Goal: Task Accomplishment & Management: Complete application form

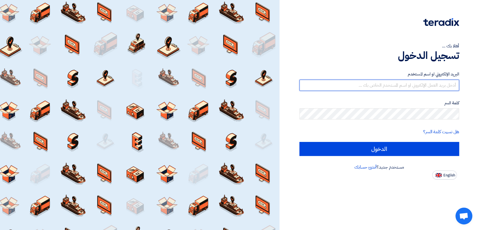
click at [384, 88] on input "text" at bounding box center [379, 85] width 160 height 11
type input "[EMAIL_ADDRESS][DOMAIN_NAME]"
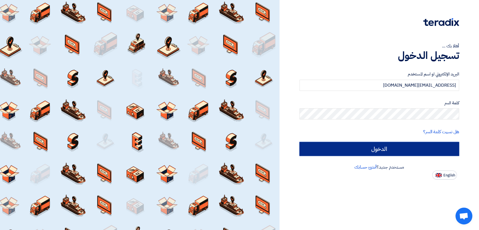
click at [401, 144] on input "الدخول" at bounding box center [379, 149] width 160 height 14
type input "Sign in"
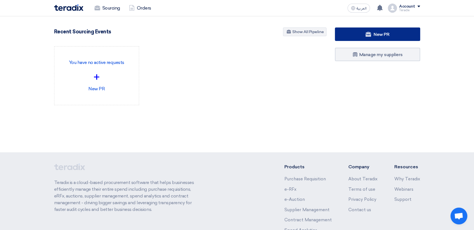
click at [390, 38] on link "New PR" at bounding box center [377, 33] width 85 height 13
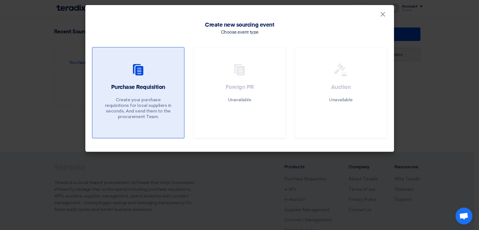
drag, startPoint x: 159, startPoint y: 99, endPoint x: 165, endPoint y: 97, distance: 6.1
click at [159, 99] on p "Create your purchase requisitions for local suppliers in seconds, And send them…" at bounding box center [137, 108] width 67 height 22
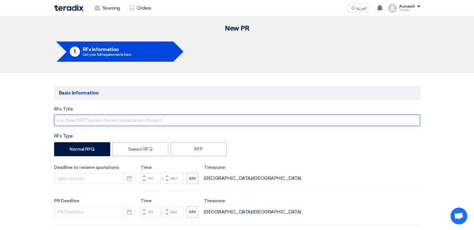
click at [132, 115] on input "text" at bounding box center [237, 120] width 366 height 11
paste input "6000020860"
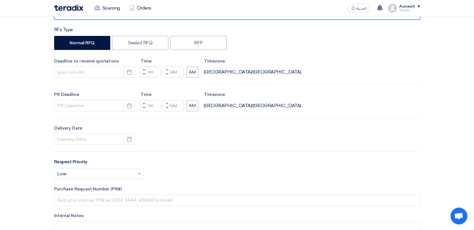
scroll to position [124, 0]
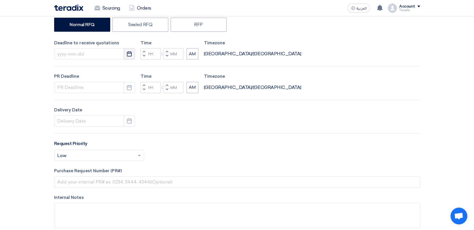
type input "6000020860"
click at [127, 54] on icon "Pick a date" at bounding box center [129, 54] width 6 height 6
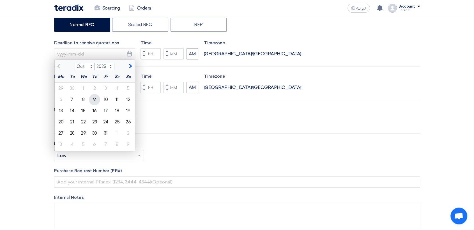
click at [94, 99] on div "9" at bounding box center [94, 99] width 11 height 11
type input "[DATE]"
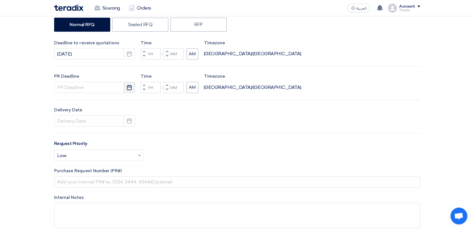
click at [128, 91] on button "Pick a date" at bounding box center [129, 87] width 11 height 11
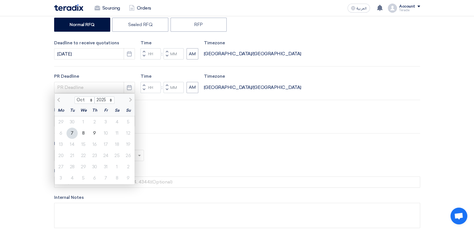
drag, startPoint x: 96, startPoint y: 133, endPoint x: 100, endPoint y: 131, distance: 4.5
click at [96, 133] on div "9" at bounding box center [94, 133] width 11 height 11
type input "[DATE]"
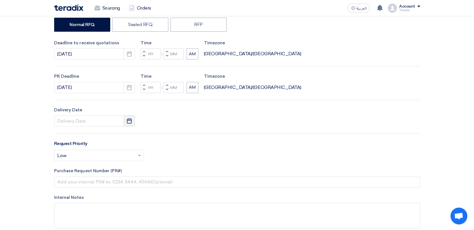
click at [133, 122] on button "Pick a date" at bounding box center [129, 120] width 11 height 11
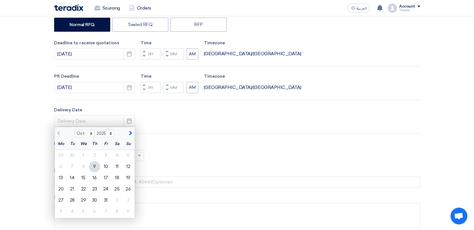
click at [97, 167] on div "9" at bounding box center [94, 166] width 11 height 11
type input "[DATE]"
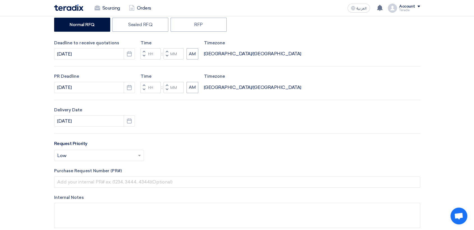
click at [166, 55] on span "button" at bounding box center [167, 55] width 2 height 3
type input "11"
type input "59"
click at [166, 89] on span "button" at bounding box center [167, 89] width 2 height 3
type input "11"
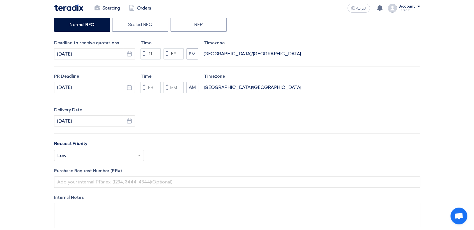
type input "59"
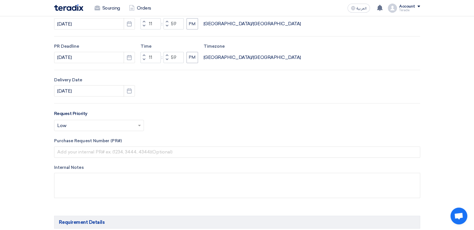
scroll to position [187, 0]
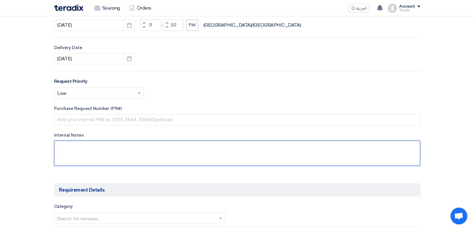
click at [165, 149] on textarea at bounding box center [237, 152] width 366 height 25
paste textarea "[PERSON_NAME] - LSAW [EMAIL_ADDRESS][DOMAIN_NAME] + 9660568500434(Work) Arabian…"
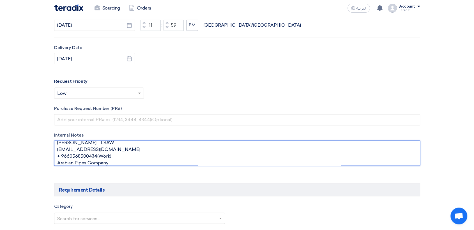
scroll to position [0, 0]
click at [121, 146] on textarea at bounding box center [237, 152] width 366 height 25
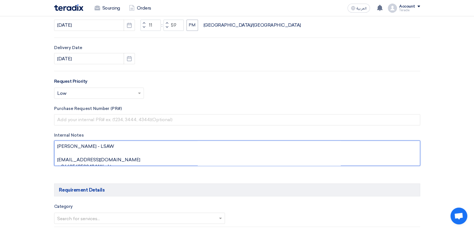
paste textarea "Sr. Purchasing Coordinator"
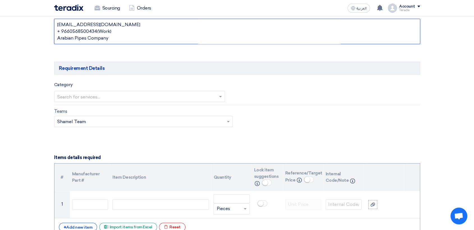
scroll to position [312, 0]
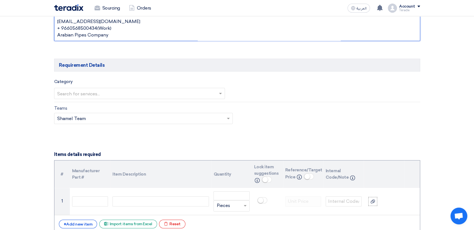
type textarea "[PERSON_NAME] - LSAW Sr. Purchasing Coordinator [EMAIL_ADDRESS][DOMAIN_NAME] + …"
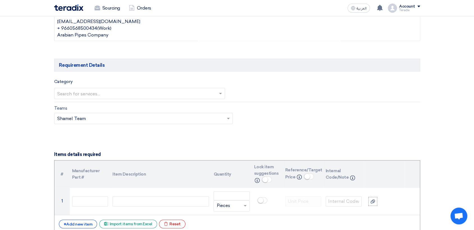
click at [143, 93] on input "text" at bounding box center [136, 93] width 159 height 9
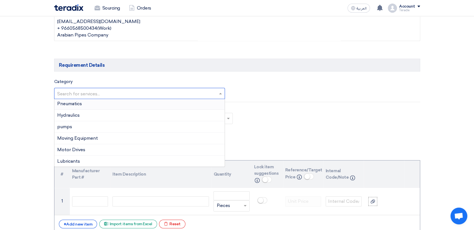
scroll to position [31, 0]
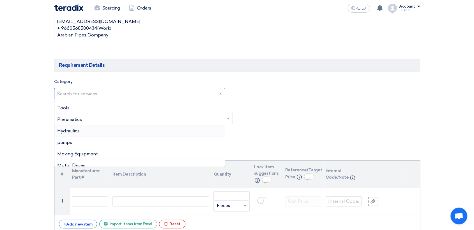
click at [83, 132] on div "Hydraulics" at bounding box center [139, 130] width 170 height 11
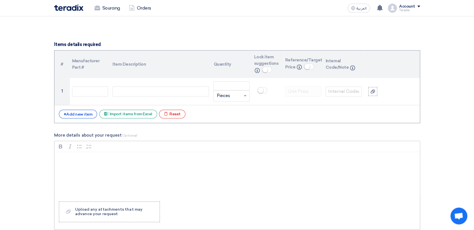
scroll to position [436, 0]
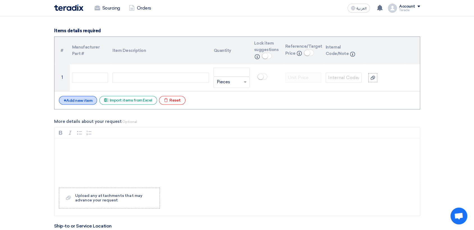
click at [80, 99] on div "+ Add new item" at bounding box center [78, 100] width 38 height 9
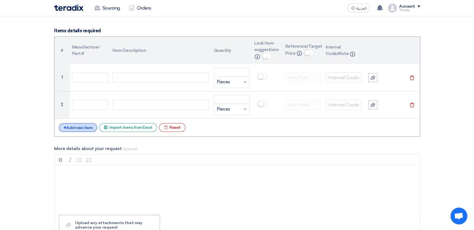
click at [82, 130] on div "+ Add new item" at bounding box center [78, 127] width 38 height 9
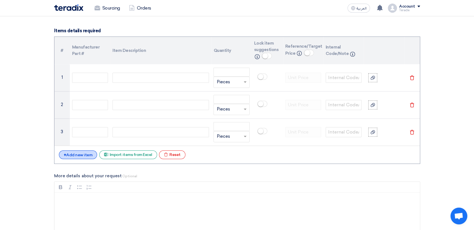
click at [85, 155] on div "+ Add new item" at bounding box center [78, 154] width 38 height 9
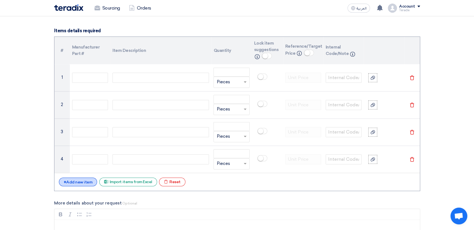
click at [82, 178] on div "+ Add new item" at bounding box center [78, 181] width 38 height 9
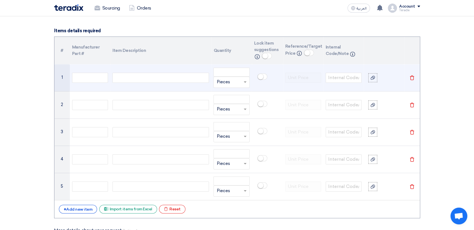
click at [175, 79] on div at bounding box center [160, 78] width 96 height 10
paste div
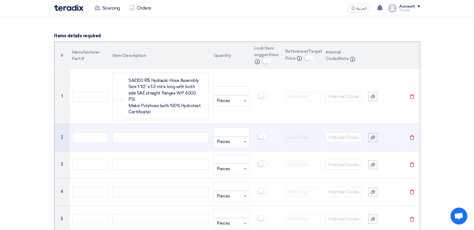
click at [178, 132] on div at bounding box center [160, 137] width 96 height 10
paste div
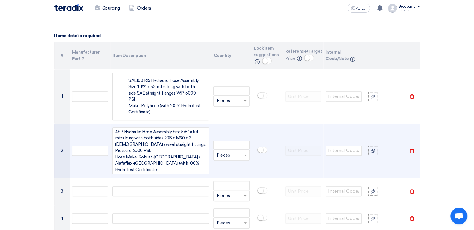
scroll to position [426, 0]
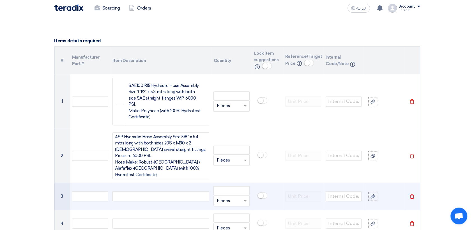
click at [190, 191] on div at bounding box center [160, 196] width 96 height 10
paste div
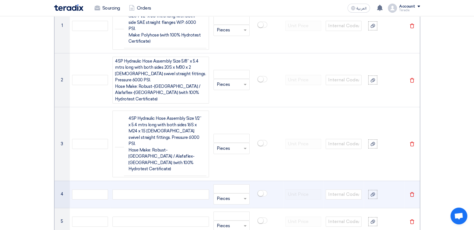
scroll to position [514, 0]
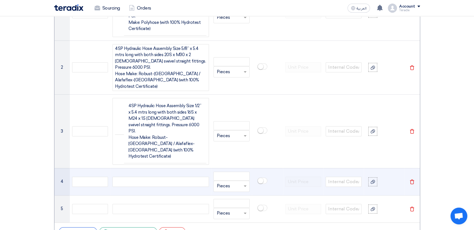
click at [183, 177] on div at bounding box center [160, 182] width 96 height 10
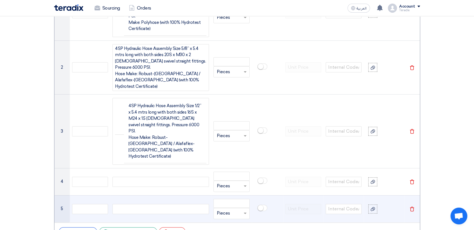
paste div
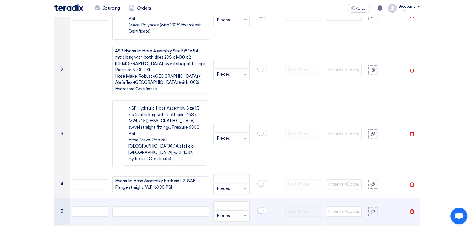
click at [183, 206] on div at bounding box center [160, 211] width 96 height 10
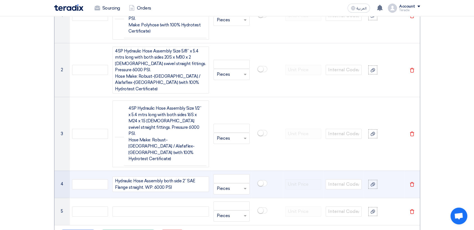
paste div
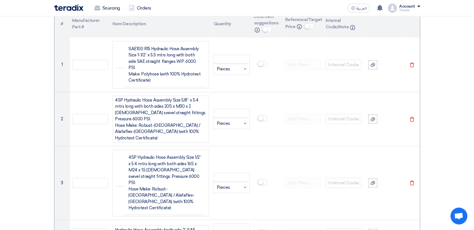
scroll to position [382, 0]
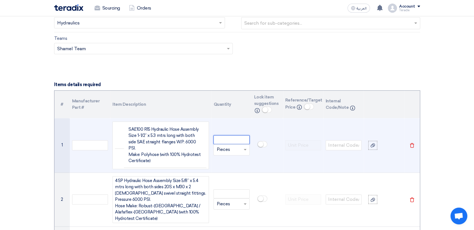
click at [237, 139] on input "number" at bounding box center [231, 139] width 36 height 9
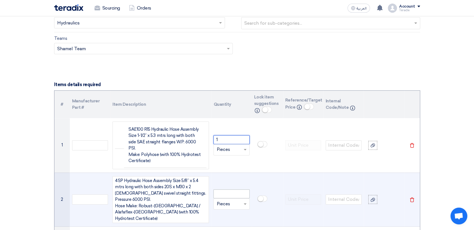
type input "1"
click at [229, 189] on input "number" at bounding box center [231, 193] width 36 height 9
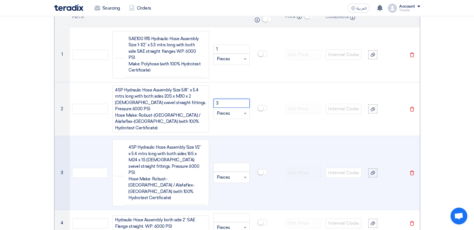
scroll to position [507, 0]
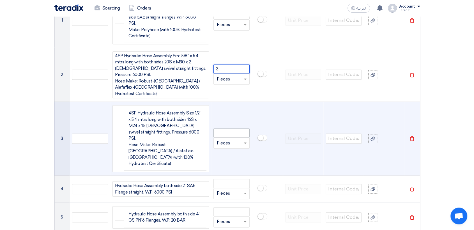
type input "3"
drag, startPoint x: 226, startPoint y: 107, endPoint x: 227, endPoint y: 112, distance: 5.6
click at [226, 128] on input "number" at bounding box center [231, 132] width 36 height 9
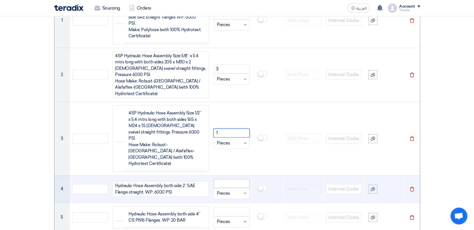
type input "1"
click at [236, 179] on input "number" at bounding box center [231, 183] width 36 height 9
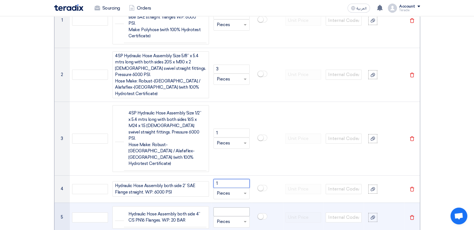
type input "1"
click at [236, 207] on input "number" at bounding box center [231, 211] width 36 height 9
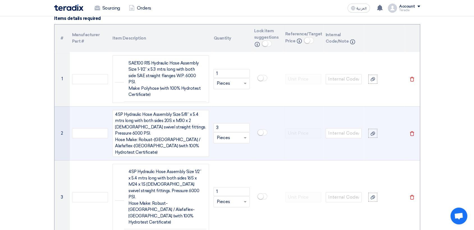
scroll to position [444, 0]
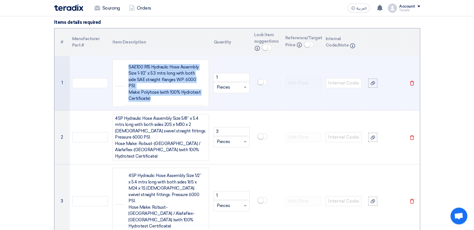
drag, startPoint x: 165, startPoint y: 90, endPoint x: 112, endPoint y: 61, distance: 60.0
click at [112, 61] on div "SAE100 R15 Hydraulic Hose Assembly Size 1-1/2” x 5.3 mtrs long with both side S…" at bounding box center [160, 83] width 96 height 48
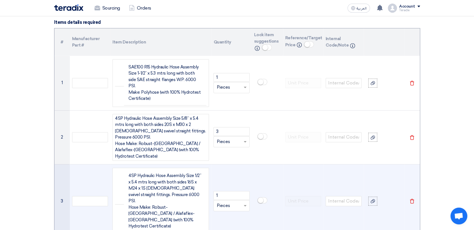
scroll to position [449, 0]
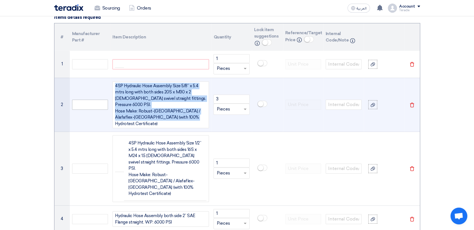
drag, startPoint x: 184, startPoint y: 110, endPoint x: 98, endPoint y: 83, distance: 90.2
click at [85, 73] on tbody "1 1 Unit × Pieces [GEOGRAPHIC_DATA] 2 3" at bounding box center [236, 156] width 365 height 211
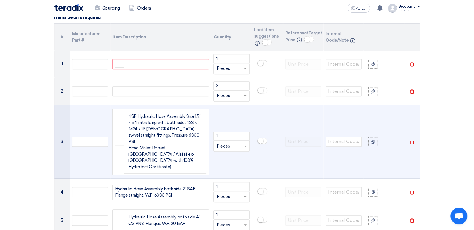
scroll to position [455, 0]
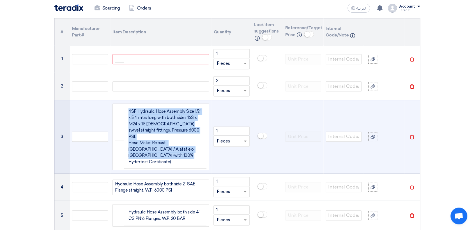
drag, startPoint x: 179, startPoint y: 152, endPoint x: 112, endPoint y: 121, distance: 74.4
click at [112, 121] on td "4SP Hydraulic Hose Assembly Size 1/2” x 5.4 mtrs long with both sides 16S x M24…" at bounding box center [160, 137] width 101 height 74
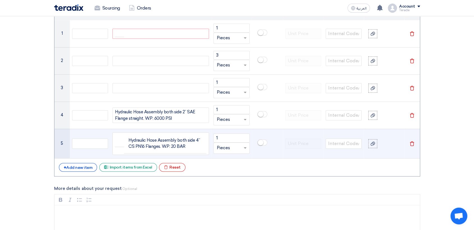
scroll to position [491, 0]
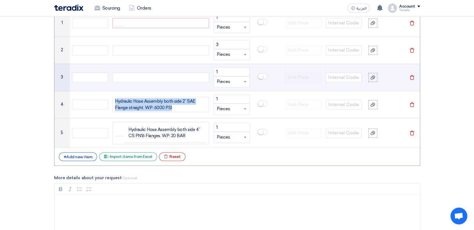
drag, startPoint x: 178, startPoint y: 109, endPoint x: 110, endPoint y: 87, distance: 71.7
click at [110, 87] on tbody "1 1 Unit × Pieces [GEOGRAPHIC_DATA] 2 3" at bounding box center [236, 79] width 365 height 138
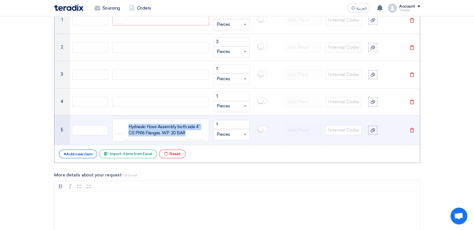
drag, startPoint x: 193, startPoint y: 135, endPoint x: 95, endPoint y: 119, distance: 99.9
click at [95, 119] on tr "5 Hydraulic Hose Assembly both side 4” CS PN16 Flanges. W.P: 20 BAR 1 Unit × Pi…" at bounding box center [236, 129] width 365 height 29
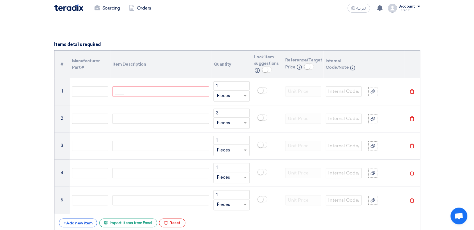
scroll to position [405, 0]
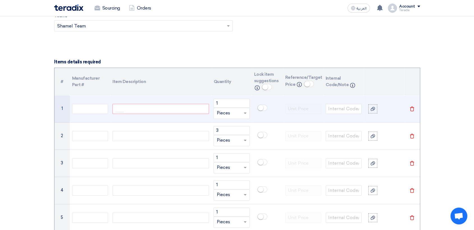
click at [156, 109] on div at bounding box center [160, 109] width 96 height 10
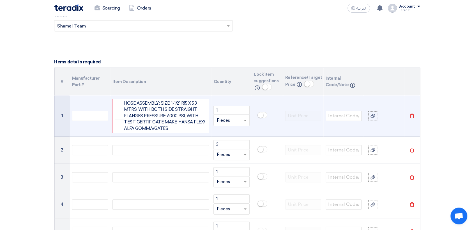
scroll to position [400, 0]
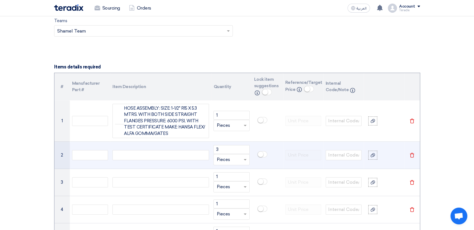
click at [180, 156] on div at bounding box center [160, 155] width 96 height 10
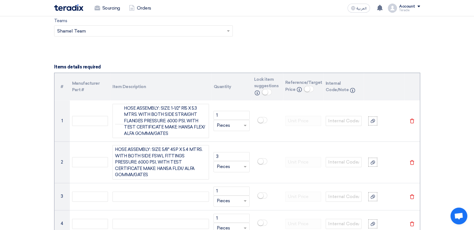
scroll to position [395, 0]
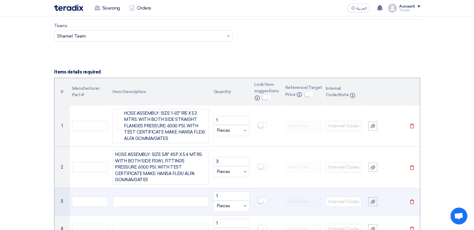
click at [190, 197] on div at bounding box center [160, 202] width 96 height 10
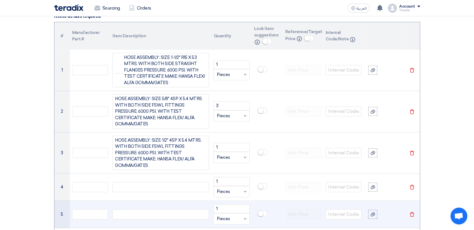
scroll to position [483, 0]
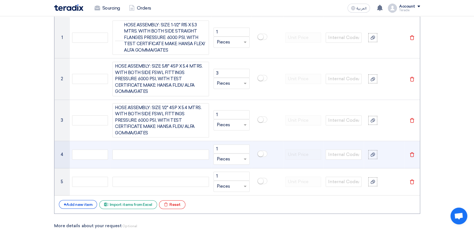
click at [186, 149] on div at bounding box center [160, 154] width 96 height 10
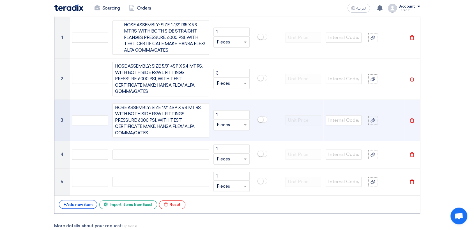
scroll to position [478, 0]
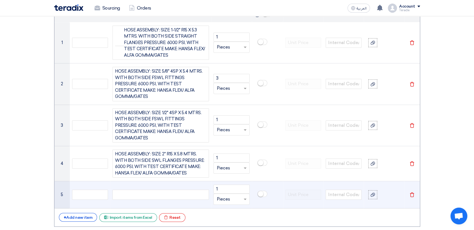
click at [195, 190] on div at bounding box center [160, 195] width 96 height 10
drag, startPoint x: 227, startPoint y: 175, endPoint x: 212, endPoint y: 175, distance: 14.9
click at [212, 181] on td "1 Unit × Pieces" at bounding box center [231, 194] width 40 height 27
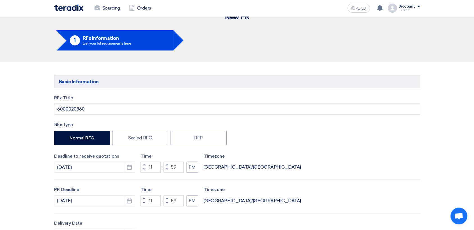
scroll to position [0, 0]
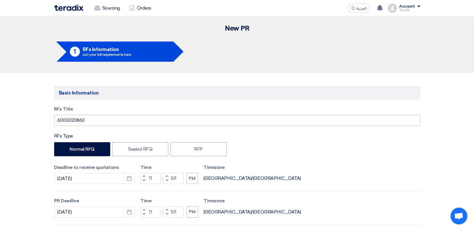
type input "2"
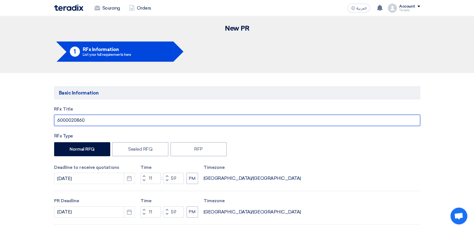
drag, startPoint x: 96, startPoint y: 117, endPoint x: 73, endPoint y: 114, distance: 23.7
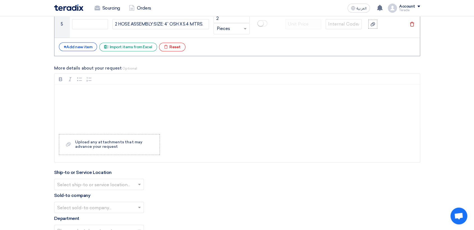
scroll to position [685, 0]
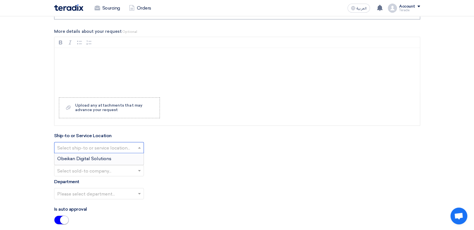
click at [118, 144] on input "text" at bounding box center [96, 148] width 78 height 9
click at [123, 153] on div "Obeikan Digital Solutions" at bounding box center [98, 158] width 89 height 11
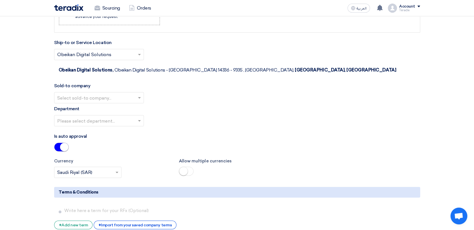
scroll to position [779, 0]
click at [127, 93] on input "text" at bounding box center [96, 97] width 78 height 9
click at [130, 106] on span "SHAMEL / Obeikan Digital Solutions" at bounding box center [96, 108] width 78 height 5
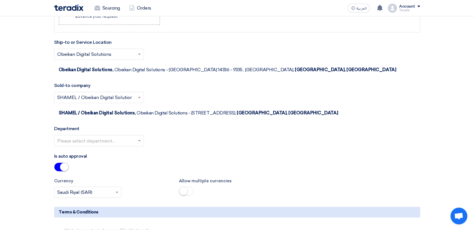
click at [133, 137] on input "text" at bounding box center [96, 141] width 78 height 9
click at [135, 146] on div "Procurement Department" at bounding box center [98, 151] width 89 height 11
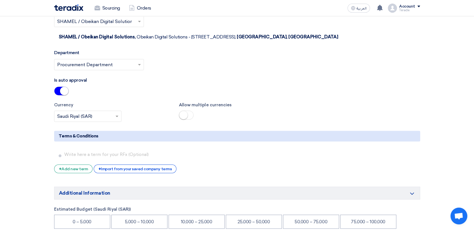
scroll to position [935, 0]
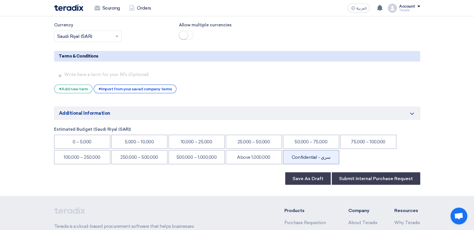
click at [310, 150] on li "Confidential - سري" at bounding box center [311, 157] width 56 height 14
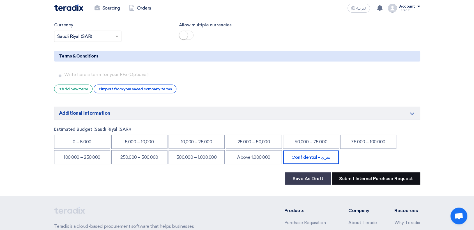
drag, startPoint x: 366, startPoint y: 136, endPoint x: 347, endPoint y: 133, distance: 18.5
click at [365, 172] on button "Submit Internal Purchase Request" at bounding box center [376, 178] width 88 height 12
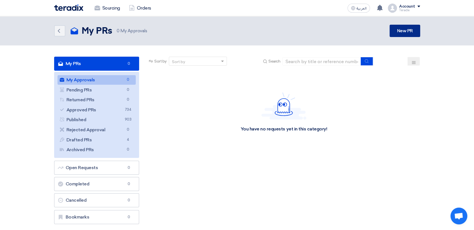
click at [400, 28] on link "New PR" at bounding box center [404, 31] width 30 height 12
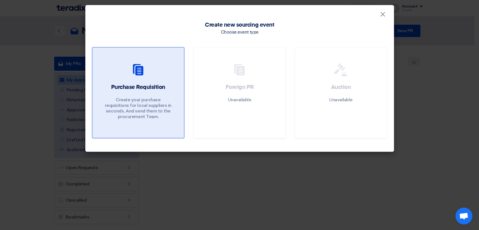
click at [139, 67] on use at bounding box center [138, 69] width 10 height 11
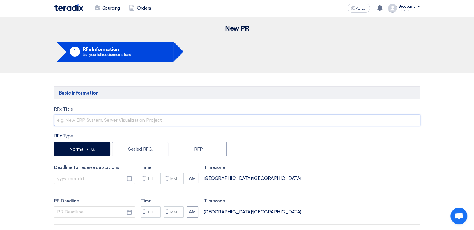
click at [105, 116] on input "text" at bounding box center [237, 120] width 366 height 11
paste input "SU071025-01"
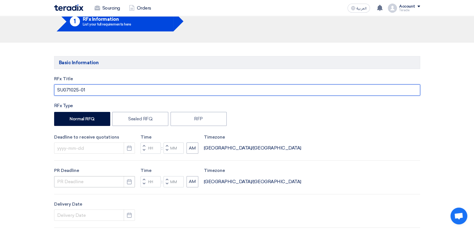
scroll to position [124, 0]
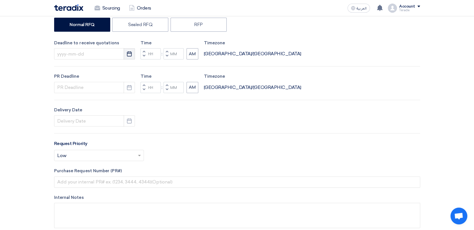
type input "SU071025-01"
click at [128, 55] on icon "Pick a date" at bounding box center [129, 54] width 6 height 6
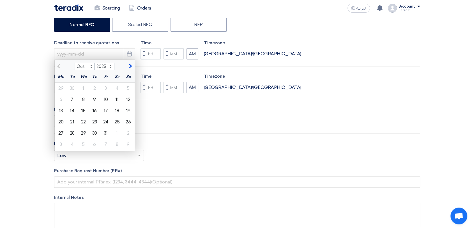
drag, startPoint x: 94, startPoint y: 101, endPoint x: 112, endPoint y: 95, distance: 19.3
click at [94, 101] on div "9" at bounding box center [94, 99] width 11 height 11
type input "[DATE]"
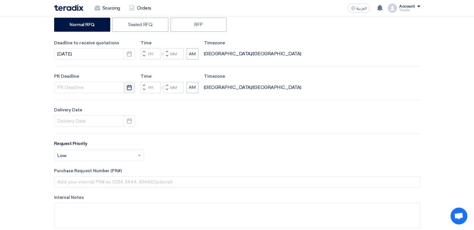
click at [129, 89] on icon "Pick a date" at bounding box center [129, 88] width 6 height 6
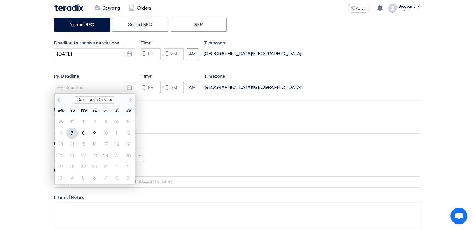
click at [94, 134] on div "9" at bounding box center [94, 133] width 11 height 11
type input "[DATE]"
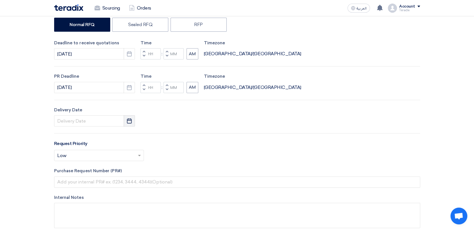
click at [132, 122] on button "Pick a date" at bounding box center [129, 120] width 11 height 11
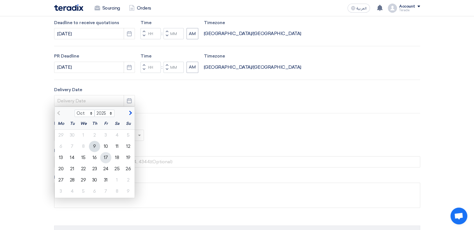
scroll to position [156, 0]
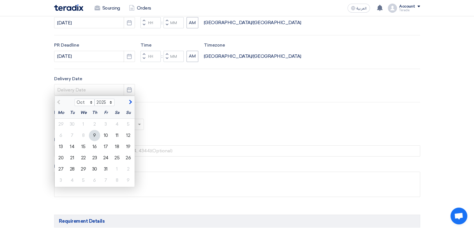
click at [94, 134] on div "9" at bounding box center [94, 135] width 11 height 11
type input "[DATE]"
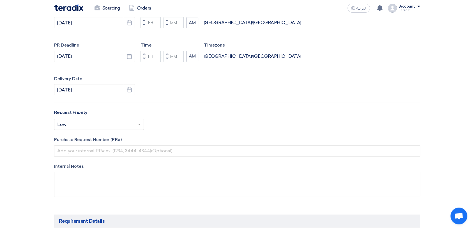
click at [166, 26] on span "button" at bounding box center [167, 24] width 2 height 3
type input "11"
type input "59"
click at [168, 59] on button "Decrement minutes" at bounding box center [166, 58] width 7 height 7
type input "11"
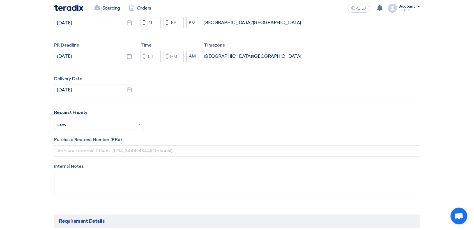
type input "59"
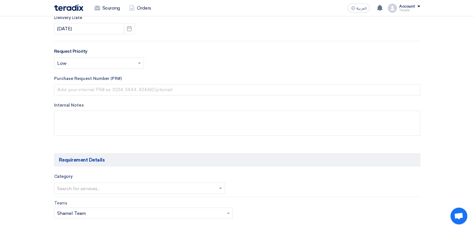
scroll to position [218, 0]
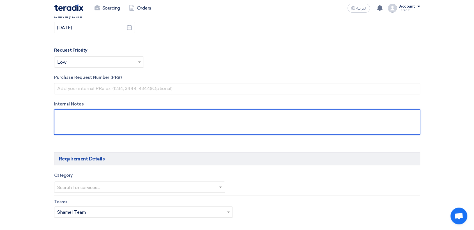
click at [157, 131] on textarea at bounding box center [237, 121] width 366 height 25
paste textarea "[PERSON_NAME] Purchasing Coordinator Aquat Food Industries Co. Mobile: [PHONE_N…"
click at [91, 126] on textarea at bounding box center [237, 121] width 366 height 25
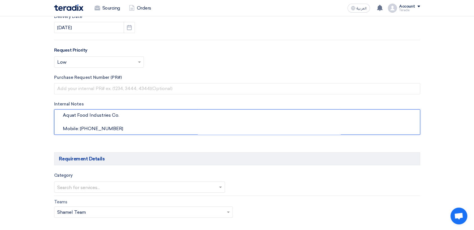
click at [91, 126] on textarea at bounding box center [237, 121] width 366 height 25
click at [92, 130] on textarea at bounding box center [237, 121] width 366 height 25
click at [117, 131] on textarea at bounding box center [237, 121] width 366 height 25
paste textarea "Mobile: [PHONE_NUMBER]"
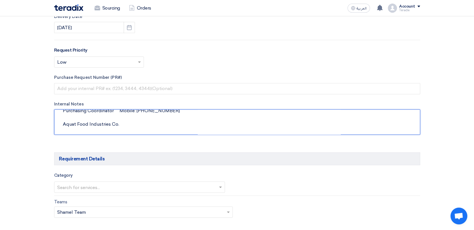
scroll to position [27, 0]
type textarea "[PERSON_NAME] Purchasing Coordinator Mobile: [PHONE_NUMBER] Aquat Food Industri…"
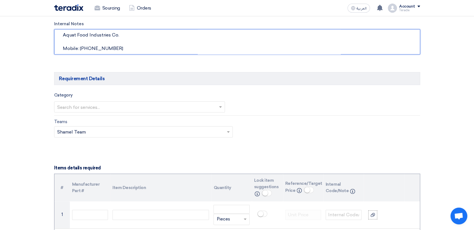
scroll to position [312, 0]
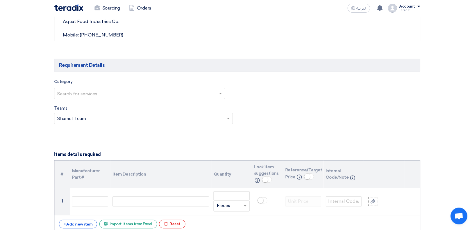
click at [133, 96] on input "text" at bounding box center [136, 93] width 159 height 9
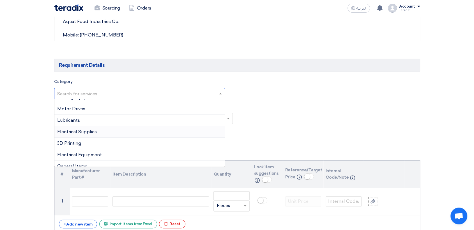
scroll to position [93, 0]
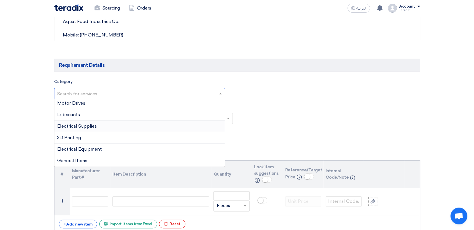
drag, startPoint x: 99, startPoint y: 129, endPoint x: 101, endPoint y: 125, distance: 5.0
click at [99, 128] on div "Electrical Supplies" at bounding box center [139, 126] width 170 height 11
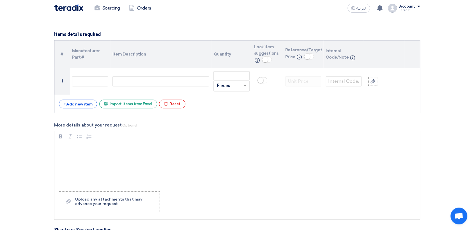
scroll to position [436, 0]
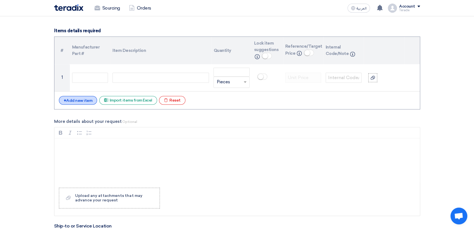
click at [77, 101] on div "+ Add new item" at bounding box center [78, 100] width 38 height 9
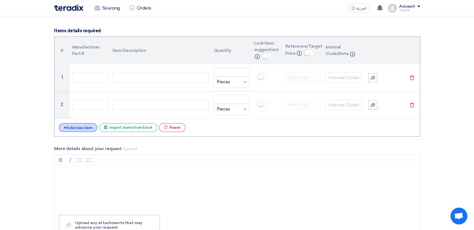
click at [84, 126] on div "+ Add new item" at bounding box center [78, 127] width 38 height 9
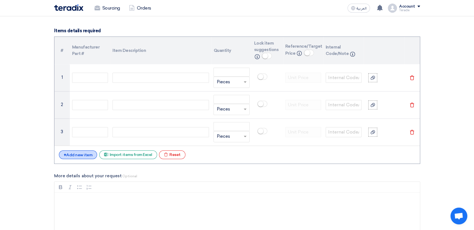
click at [89, 153] on div "+ Add new item" at bounding box center [78, 154] width 38 height 9
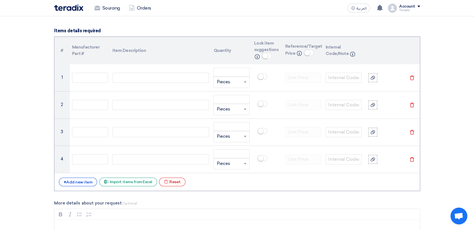
drag, startPoint x: 87, startPoint y: 176, endPoint x: 90, endPoint y: 174, distance: 3.8
click at [87, 176] on div "# Manufacturer Part # Item Description Quantity Lock item suggestions Info Refe…" at bounding box center [237, 113] width 366 height 154
click at [90, 179] on div "+ Add new item" at bounding box center [78, 181] width 38 height 9
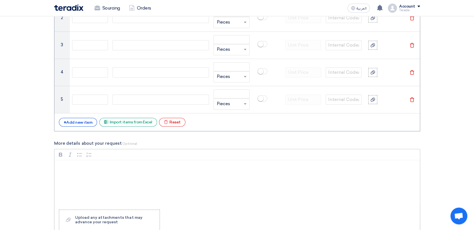
scroll to position [529, 0]
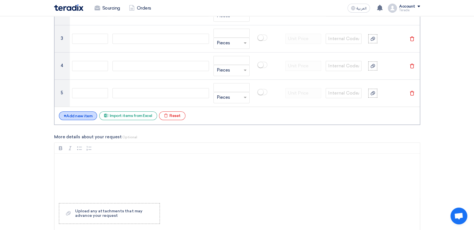
click at [85, 114] on div "+ Add new item" at bounding box center [78, 115] width 38 height 9
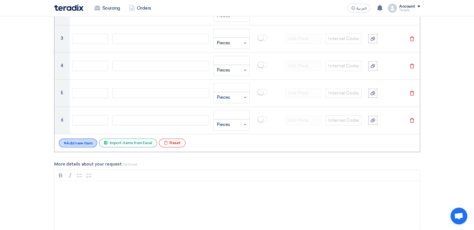
click at [87, 143] on div "+ Add new item" at bounding box center [78, 143] width 38 height 9
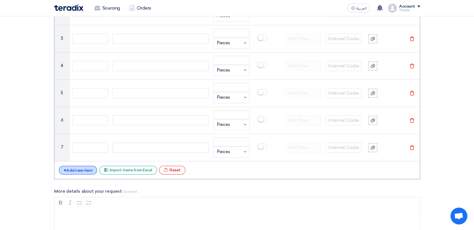
click at [87, 171] on div "+ Add new item" at bounding box center [78, 170] width 38 height 9
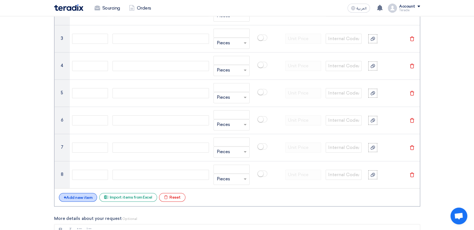
click at [83, 193] on div "+ Add new item" at bounding box center [78, 197] width 38 height 9
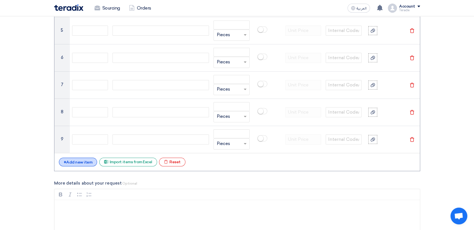
click at [84, 162] on div "+ Add new item" at bounding box center [78, 162] width 38 height 9
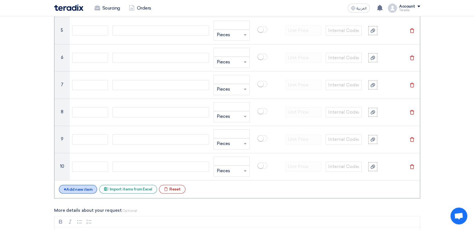
click at [88, 188] on div "+ Add new item" at bounding box center [78, 189] width 38 height 9
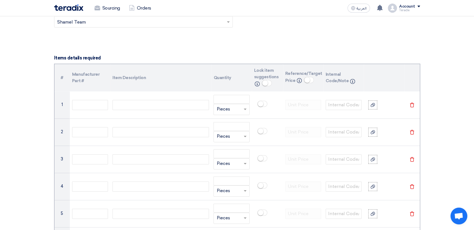
scroll to position [405, 0]
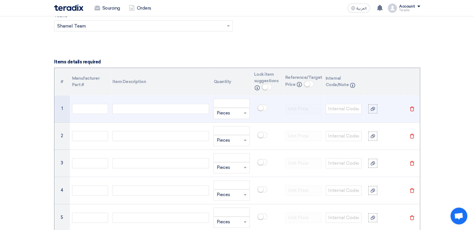
click at [150, 110] on div at bounding box center [160, 109] width 96 height 10
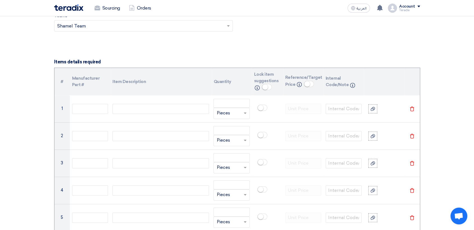
paste div
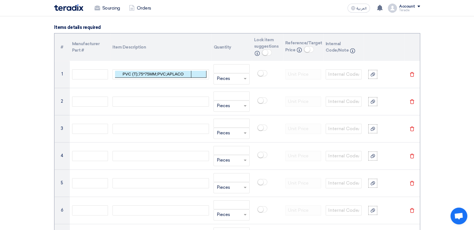
scroll to position [436, 0]
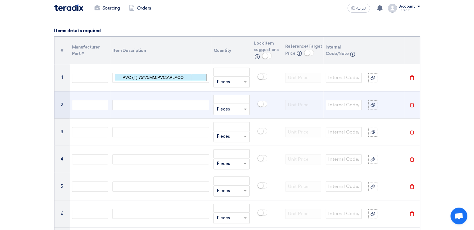
click at [169, 103] on div at bounding box center [160, 105] width 96 height 10
paste div
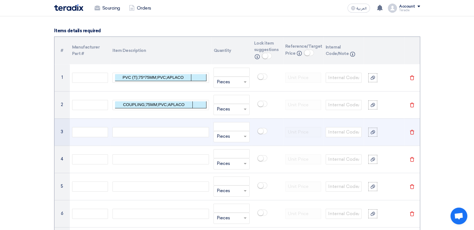
click at [180, 131] on div at bounding box center [160, 132] width 96 height 10
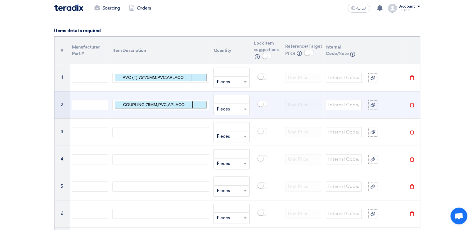
paste div
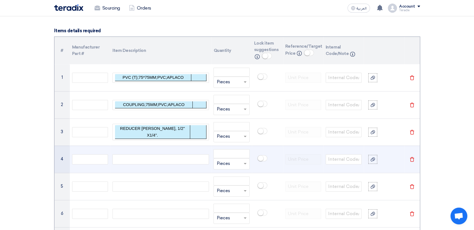
click at [184, 161] on div at bounding box center [160, 159] width 96 height 10
paste div
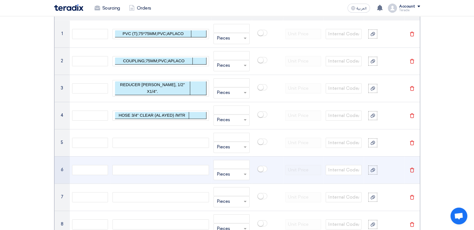
scroll to position [529, 0]
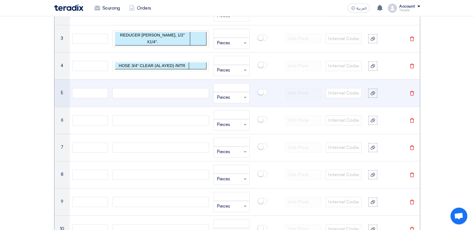
click at [163, 93] on div at bounding box center [160, 93] width 96 height 10
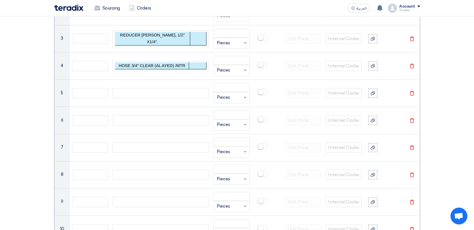
paste div
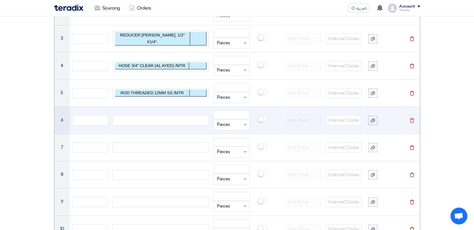
click at [176, 120] on div at bounding box center [160, 120] width 96 height 10
paste div
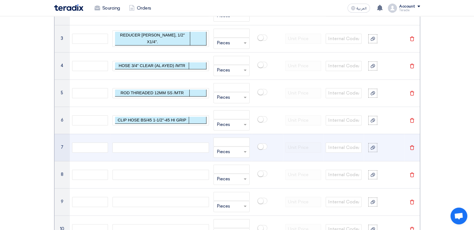
click at [173, 148] on div at bounding box center [160, 147] width 96 height 10
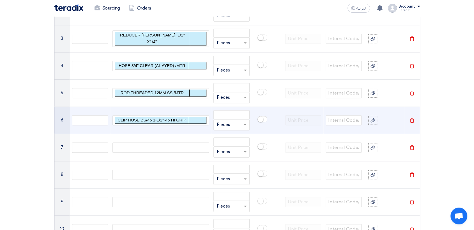
paste div
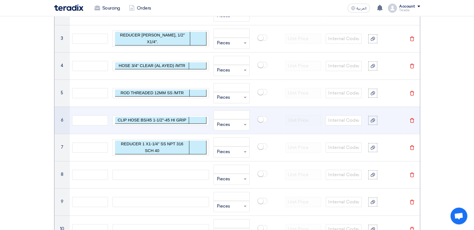
scroll to position [526, 0]
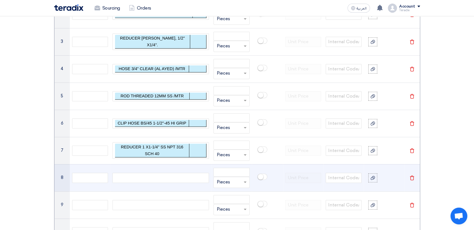
click at [190, 178] on div at bounding box center [160, 178] width 96 height 10
paste div
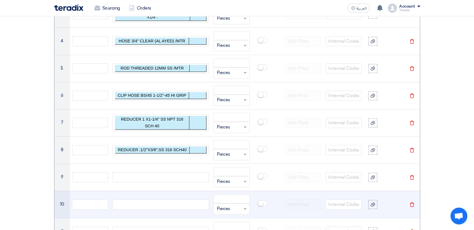
scroll to position [589, 0]
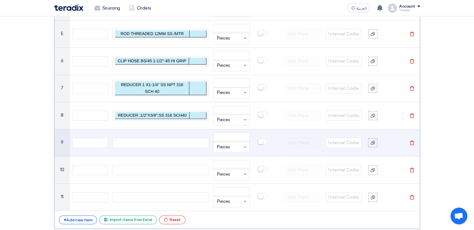
click at [170, 147] on td at bounding box center [160, 142] width 101 height 27
click at [172, 141] on div at bounding box center [160, 143] width 96 height 10
paste div
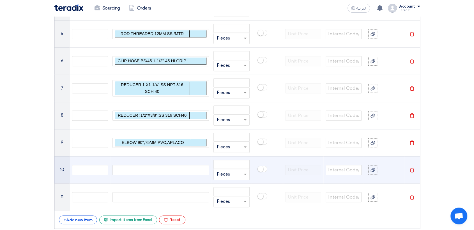
click at [178, 163] on td at bounding box center [160, 169] width 101 height 27
click at [177, 169] on div at bounding box center [160, 170] width 96 height 10
paste div
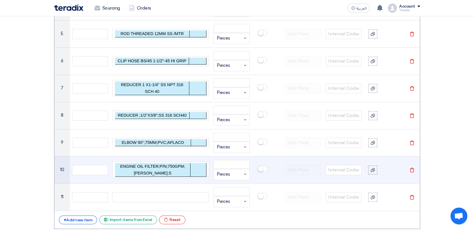
scroll to position [585, 0]
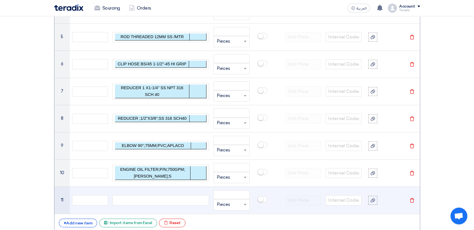
click at [171, 202] on div at bounding box center [160, 200] width 96 height 10
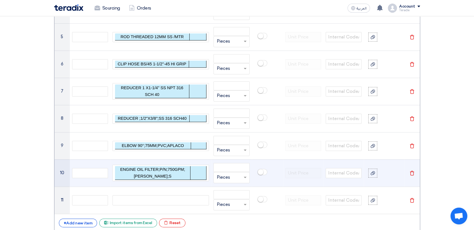
paste div
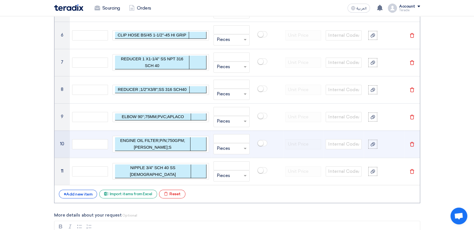
scroll to position [679, 0]
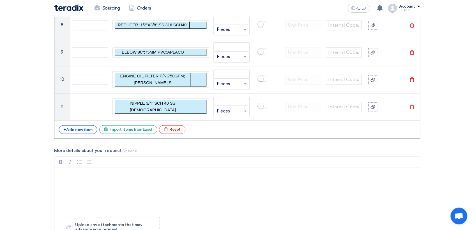
click at [87, 128] on div "+ Add new item" at bounding box center [78, 129] width 38 height 9
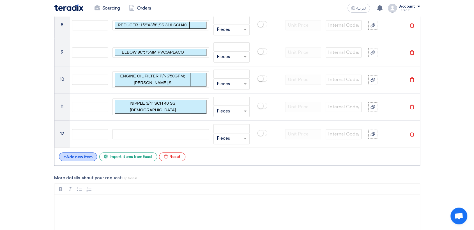
click at [88, 158] on div "+ Add new item" at bounding box center [78, 156] width 38 height 9
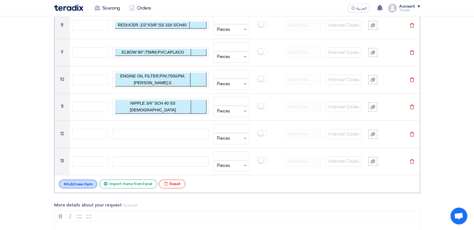
click at [87, 182] on div "+ Add new item" at bounding box center [78, 183] width 38 height 9
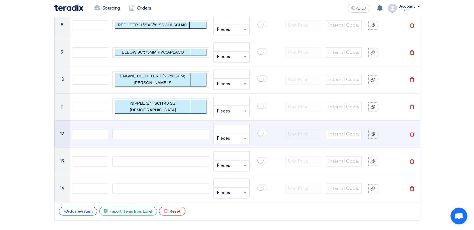
click at [152, 131] on div at bounding box center [160, 134] width 96 height 10
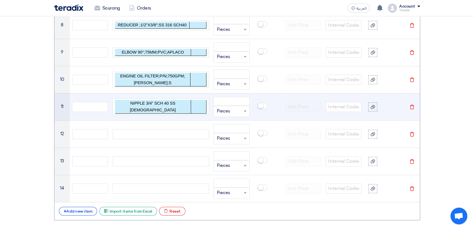
paste div
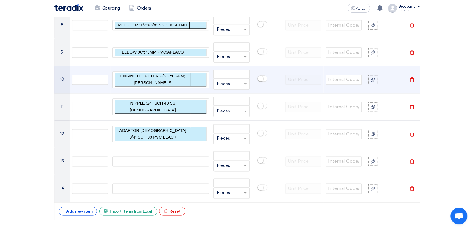
scroll to position [675, 0]
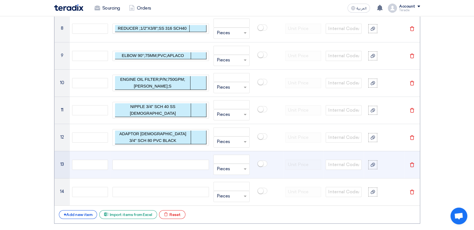
click at [179, 166] on div at bounding box center [160, 165] width 96 height 10
paste div
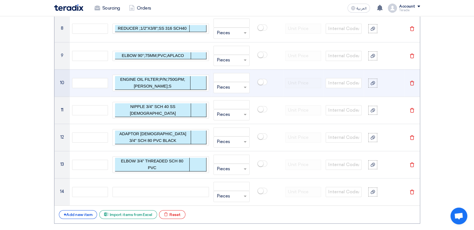
scroll to position [672, 0]
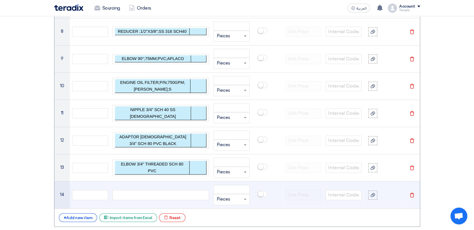
click at [188, 195] on div at bounding box center [160, 195] width 96 height 10
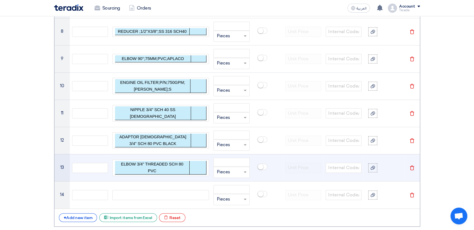
paste div
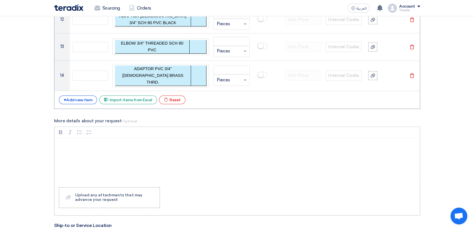
scroll to position [794, 0]
click at [80, 95] on div "+ Add new item" at bounding box center [78, 99] width 38 height 9
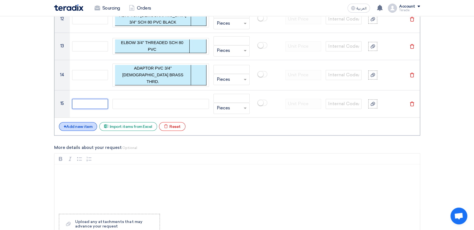
click at [80, 99] on input "text" at bounding box center [90, 104] width 36 height 10
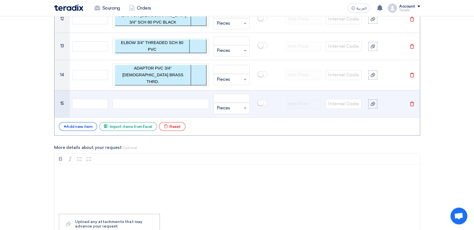
click at [174, 101] on div at bounding box center [160, 104] width 96 height 10
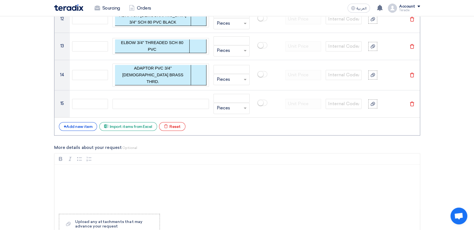
paste div
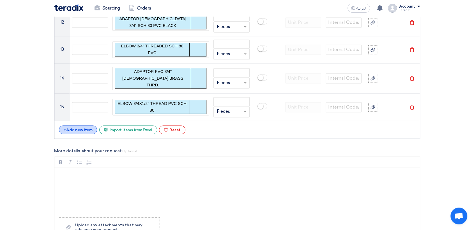
click at [87, 125] on div "+ Add new item" at bounding box center [78, 129] width 38 height 9
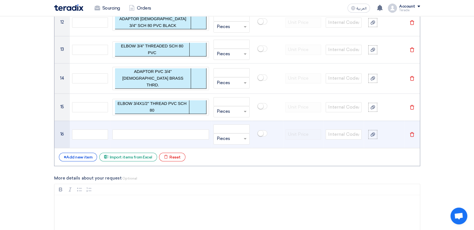
click at [159, 129] on div at bounding box center [160, 134] width 96 height 10
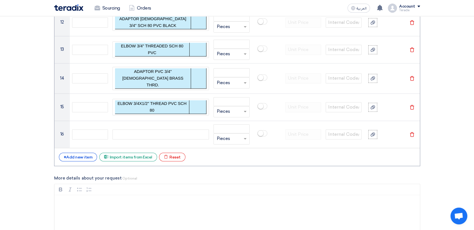
paste div
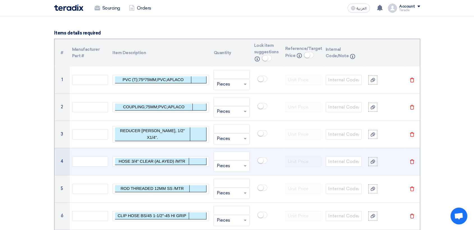
scroll to position [444, 0]
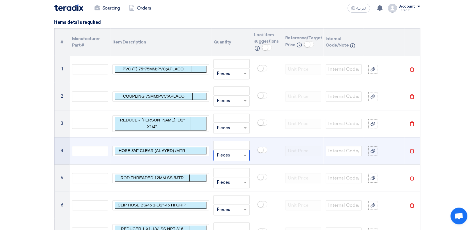
click at [222, 154] on input "text" at bounding box center [227, 155] width 23 height 9
paste input "Mtr"
type input "Mtr"
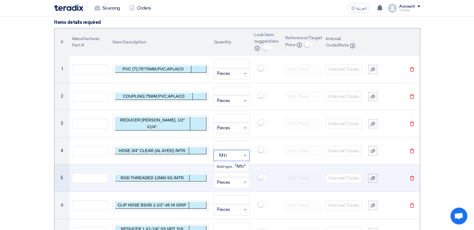
click at [224, 166] on span "Add type..." at bounding box center [225, 167] width 18 height 4
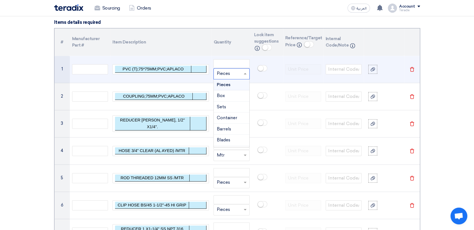
click at [234, 75] on input "text" at bounding box center [227, 73] width 23 height 9
paste input "EA"
type input "EA"
click at [229, 90] on div "Add type... "EA"" at bounding box center [231, 95] width 35 height 11
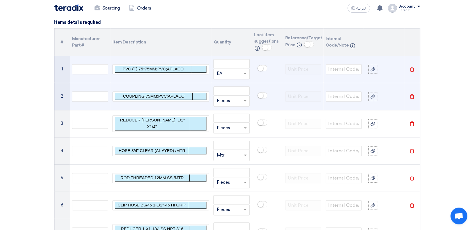
click at [223, 103] on input "text" at bounding box center [227, 100] width 23 height 9
paste input "EA"
type input "EA"
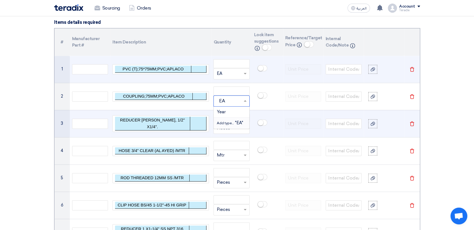
drag, startPoint x: 225, startPoint y: 123, endPoint x: 230, endPoint y: 119, distance: 6.2
click at [225, 122] on span "Add type..." at bounding box center [225, 123] width 18 height 4
click at [221, 128] on input "text" at bounding box center [227, 128] width 23 height 9
paste input "EA"
type input "EA"
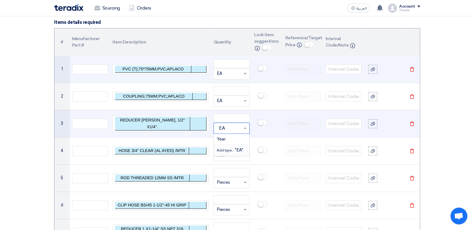
click at [227, 148] on span "Add type..." at bounding box center [225, 150] width 18 height 4
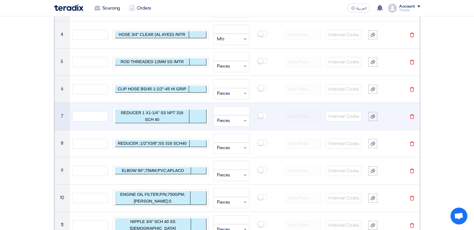
scroll to position [569, 0]
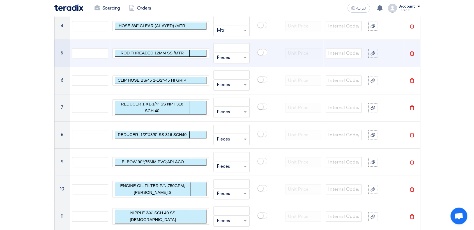
click at [230, 57] on input "text" at bounding box center [227, 57] width 23 height 9
paste input "EA"
type input "EA"
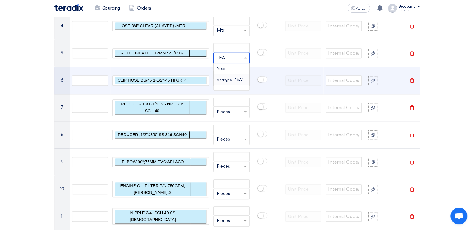
click at [230, 78] on span "Add type..." at bounding box center [225, 80] width 18 height 4
click at [231, 86] on input "text" at bounding box center [227, 84] width 23 height 9
paste input "EA"
type input "EA"
drag, startPoint x: 229, startPoint y: 106, endPoint x: 229, endPoint y: 111, distance: 4.8
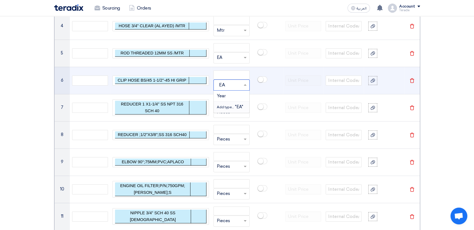
click at [229, 106] on span "Add type..." at bounding box center [225, 107] width 18 height 4
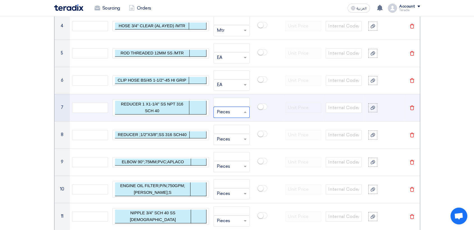
click at [228, 113] on input "text" at bounding box center [227, 112] width 23 height 9
paste input "EA"
type input "EA"
click at [230, 132] on span "Add type..." at bounding box center [225, 134] width 18 height 4
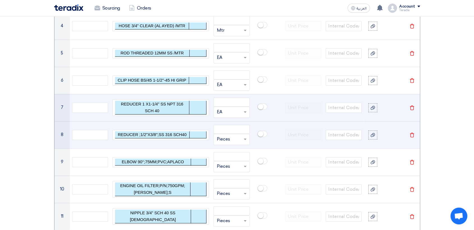
click at [229, 142] on input "text" at bounding box center [227, 139] width 23 height 9
paste input "EA"
type input "EA"
drag, startPoint x: 229, startPoint y: 160, endPoint x: 234, endPoint y: 153, distance: 8.4
click at [229, 160] on span "Add type..." at bounding box center [225, 162] width 18 height 4
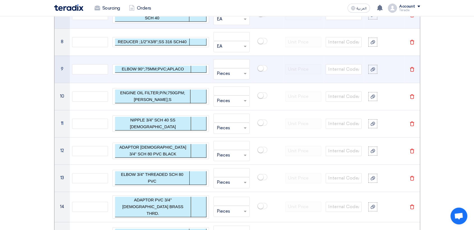
scroll to position [663, 0]
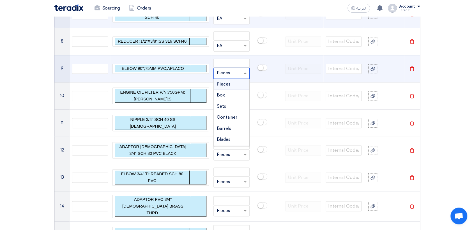
click at [225, 71] on input "text" at bounding box center [227, 73] width 23 height 9
paste input "EA"
type input "EA"
click at [231, 95] on span "Add type..." at bounding box center [225, 95] width 18 height 4
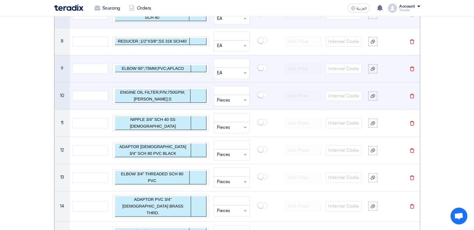
click at [229, 99] on input "text" at bounding box center [227, 100] width 23 height 9
paste input "EA"
type input "EA"
click at [227, 121] on span "Add type..." at bounding box center [225, 123] width 18 height 4
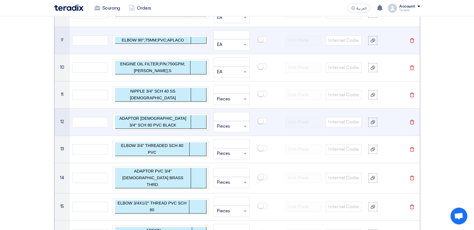
scroll to position [725, 0]
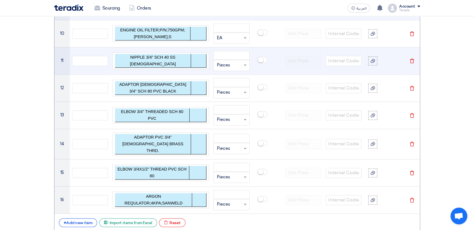
click at [227, 68] on input "text" at bounding box center [227, 65] width 23 height 9
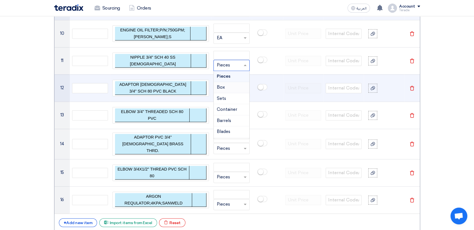
paste input "EA"
type input "EA"
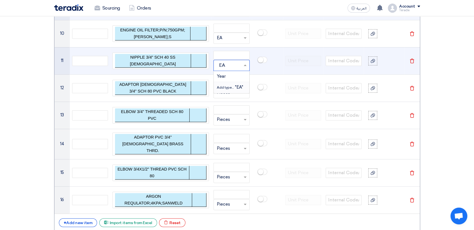
click at [234, 86] on span "Add type..." at bounding box center [225, 88] width 18 height 4
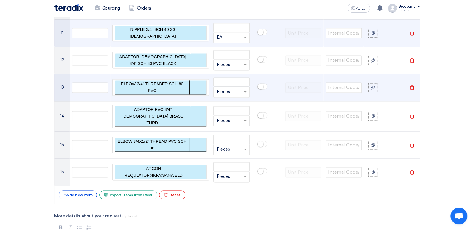
scroll to position [756, 0]
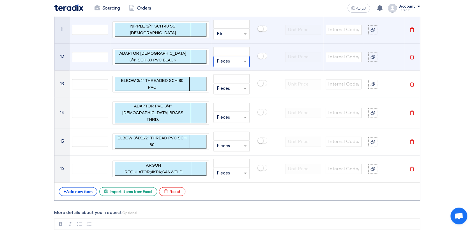
click at [227, 59] on input "text" at bounding box center [227, 61] width 23 height 9
paste input "EA"
type input "EA"
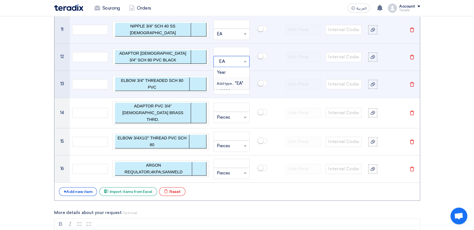
click at [232, 82] on span "Add type..." at bounding box center [225, 84] width 18 height 4
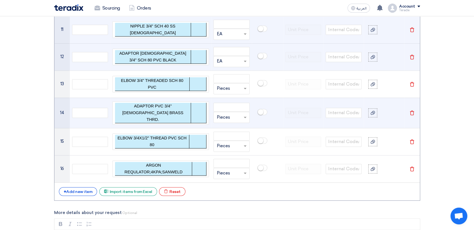
click at [227, 114] on input "text" at bounding box center [227, 117] width 23 height 9
paste input "EA"
type input "EA"
click at [227, 134] on div "Add type... "EA"" at bounding box center [231, 139] width 35 height 11
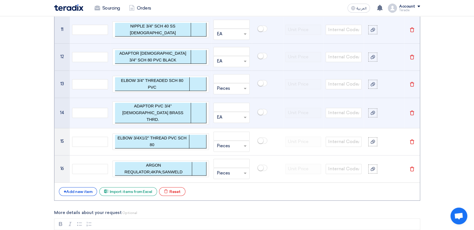
click at [228, 90] on input "text" at bounding box center [227, 88] width 23 height 9
paste input "EA"
type input "EA"
click at [226, 109] on span "Add type..." at bounding box center [225, 111] width 18 height 4
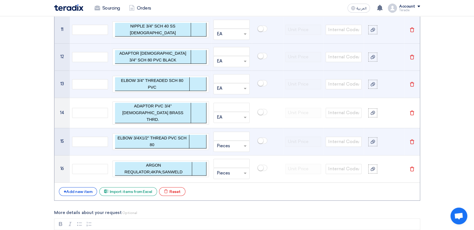
click at [230, 143] on input "text" at bounding box center [227, 146] width 23 height 9
paste input "EA"
type input "EA"
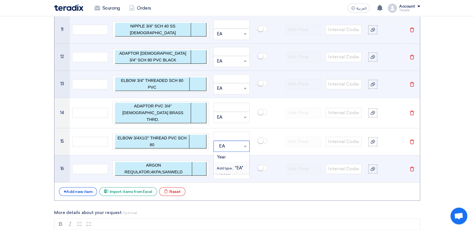
click at [225, 165] on span "Add type... "EA"" at bounding box center [229, 167] width 26 height 5
click at [226, 169] on input "text" at bounding box center [227, 173] width 23 height 9
paste input "EA"
type input "EA"
click at [226, 160] on span "Add type..." at bounding box center [225, 162] width 18 height 4
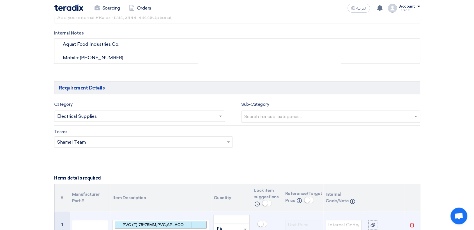
scroll to position [413, 0]
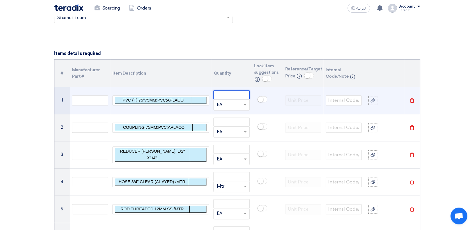
click at [231, 90] on input "number" at bounding box center [231, 94] width 36 height 9
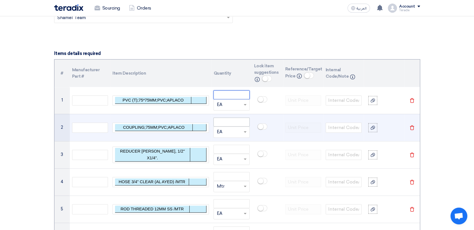
paste input "2"
type input "2"
click at [236, 119] on input "number" at bounding box center [231, 121] width 36 height 9
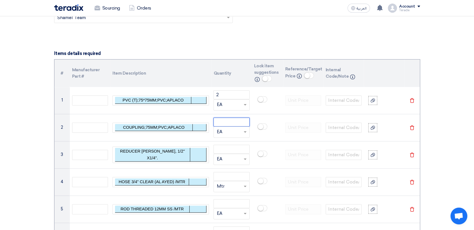
paste input "2"
type input "2"
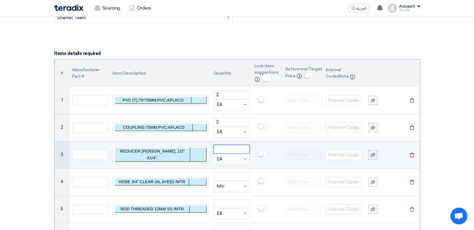
click at [231, 149] on input "number" at bounding box center [231, 149] width 36 height 9
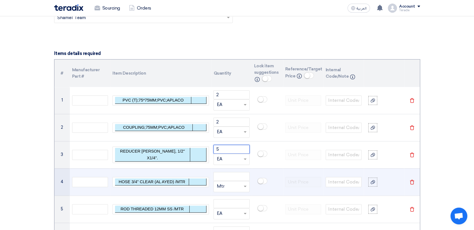
type input "5"
click at [235, 170] on td "Unit × Mtr" at bounding box center [231, 181] width 40 height 27
click at [233, 176] on input "number" at bounding box center [231, 176] width 36 height 9
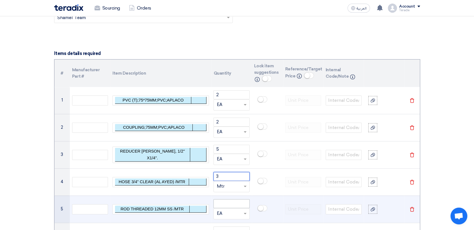
type input "3"
click at [233, 202] on input "number" at bounding box center [231, 203] width 36 height 9
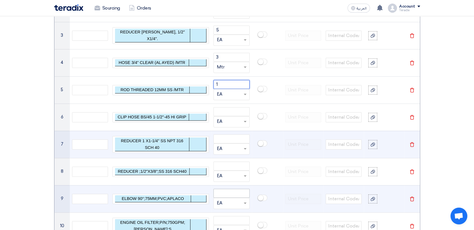
scroll to position [569, 0]
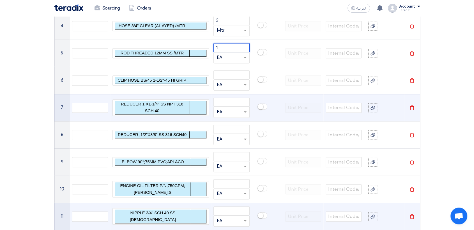
type input "1"
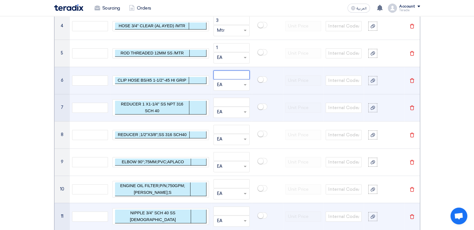
click at [226, 72] on input "number" at bounding box center [231, 74] width 36 height 9
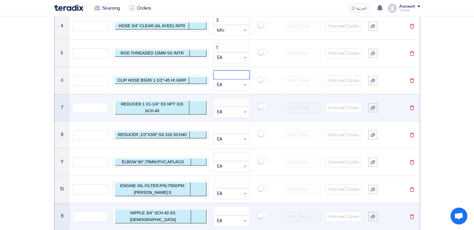
paste input "4"
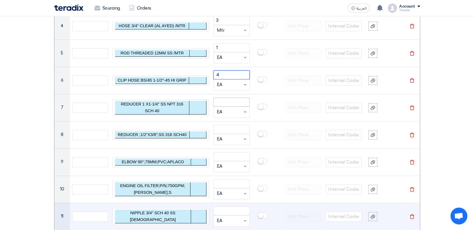
type input "4"
click at [231, 105] on input "number" at bounding box center [231, 102] width 36 height 9
paste input "4"
type input "4"
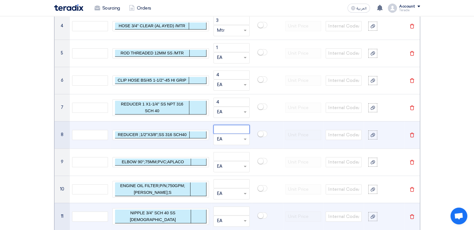
click at [225, 125] on input "number" at bounding box center [231, 129] width 36 height 9
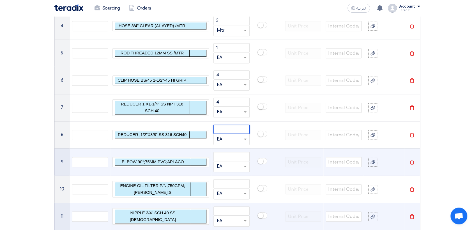
paste input "13"
type input "13"
click at [241, 153] on input "number" at bounding box center [231, 156] width 36 height 9
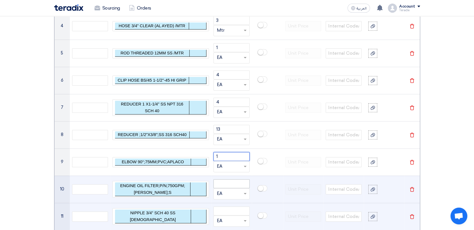
type input "1"
click at [239, 183] on input "number" at bounding box center [231, 183] width 36 height 9
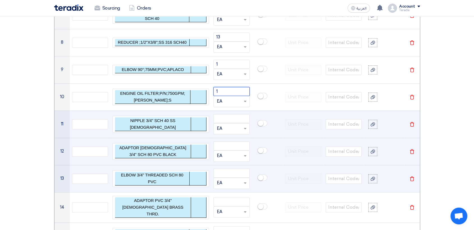
scroll to position [663, 0]
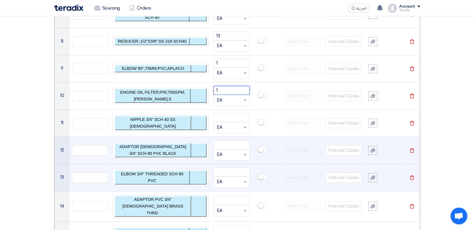
type input "1"
click at [230, 117] on input "number" at bounding box center [231, 117] width 36 height 9
paste input "2"
type input "2"
click at [239, 144] on input "number" at bounding box center [231, 144] width 36 height 9
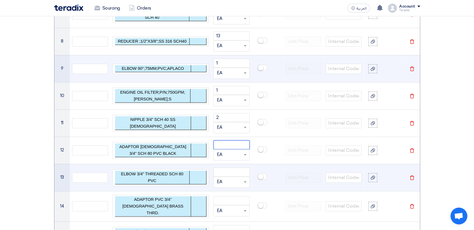
paste input "2"
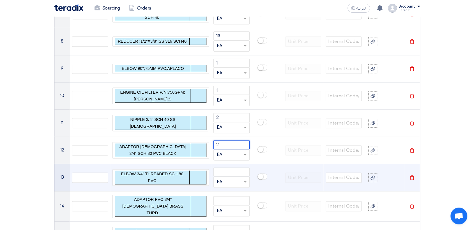
type input "2"
click at [239, 174] on input "number" at bounding box center [231, 171] width 36 height 9
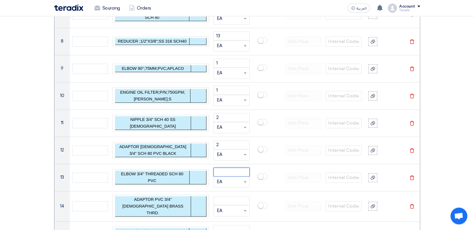
paste input "2"
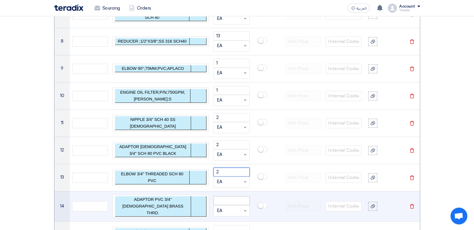
type input "2"
click at [234, 198] on input "number" at bounding box center [231, 200] width 36 height 9
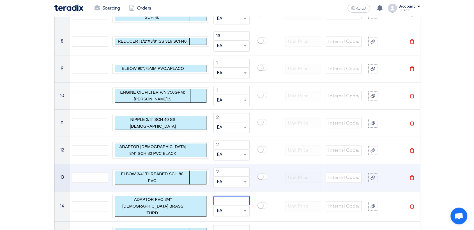
paste input "2"
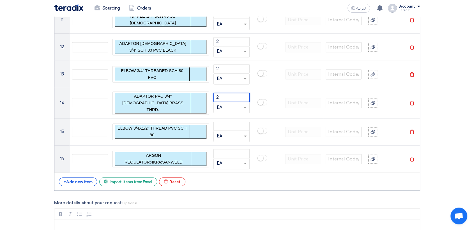
scroll to position [787, 0]
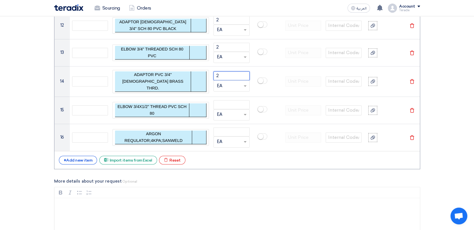
type input "2"
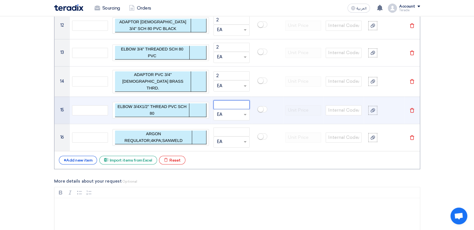
click at [235, 101] on input "number" at bounding box center [231, 104] width 36 height 9
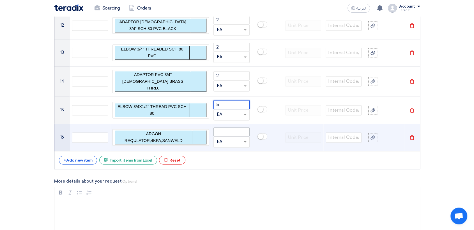
type input "5"
click at [241, 131] on input "number" at bounding box center [231, 131] width 36 height 9
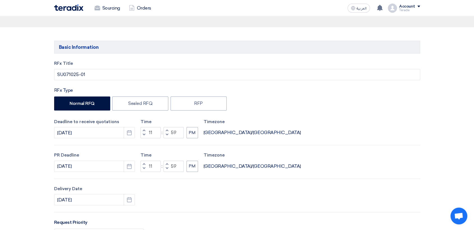
scroll to position [0, 0]
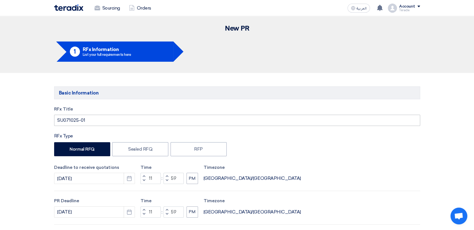
type input "1"
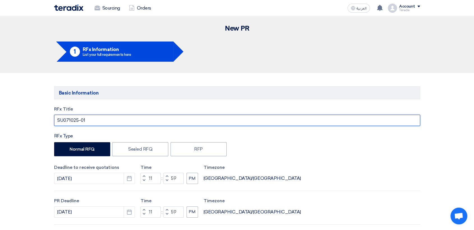
drag, startPoint x: 61, startPoint y: 118, endPoint x: 24, endPoint y: 119, distance: 37.3
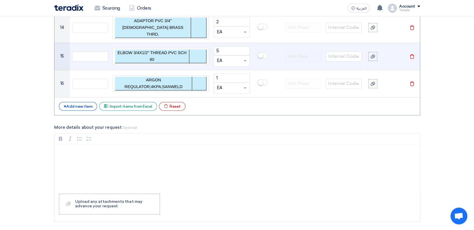
scroll to position [966, 0]
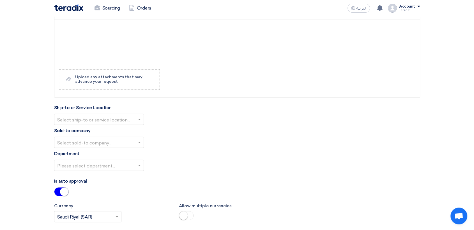
click at [115, 117] on input "text" at bounding box center [96, 119] width 78 height 9
drag, startPoint x: 125, startPoint y: 133, endPoint x: 126, endPoint y: 129, distance: 3.7
click at [126, 133] on div "Sold-to company Select sold-to company..." at bounding box center [237, 137] width 366 height 21
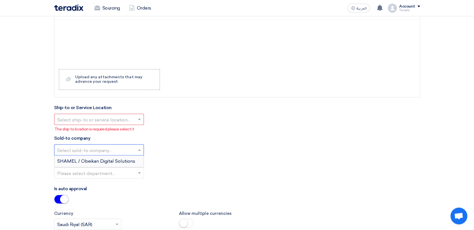
click at [127, 121] on div "Ship-to or Service Location Select ship-to or service location... The ship to l…" at bounding box center [237, 118] width 366 height 28
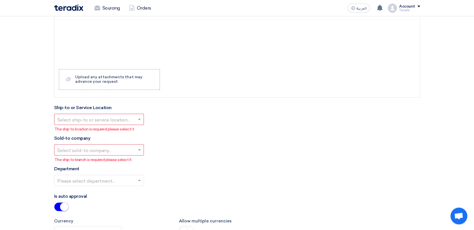
click at [130, 118] on input "text" at bounding box center [96, 119] width 78 height 9
click at [135, 131] on ng-dropdown-panel "Obeikan Digital Solutions" at bounding box center [99, 130] width 90 height 12
click at [132, 126] on div "Obeikan Digital Solutions" at bounding box center [98, 130] width 89 height 11
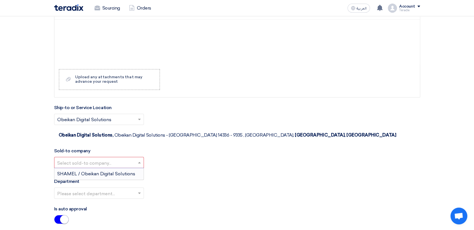
click at [132, 158] on input "text" at bounding box center [96, 162] width 78 height 9
click at [130, 171] on span "SHAMEL / Obeikan Digital Solutions" at bounding box center [96, 173] width 78 height 5
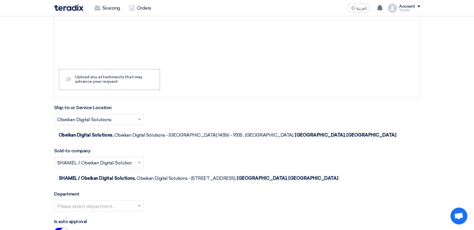
click at [133, 201] on input "text" at bounding box center [96, 205] width 78 height 9
click at [137, 211] on div "Procurement Department" at bounding box center [98, 216] width 89 height 11
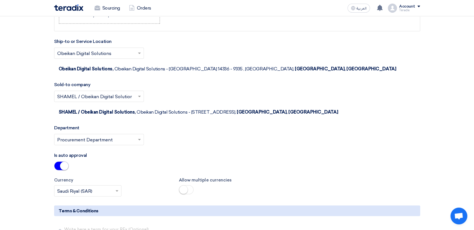
scroll to position [1122, 0]
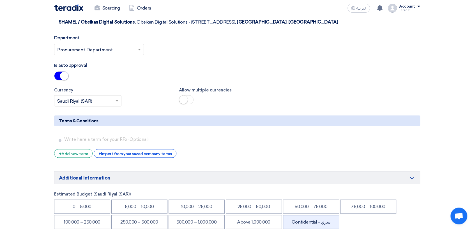
click at [325, 215] on li "Confidential - سري" at bounding box center [311, 222] width 56 height 14
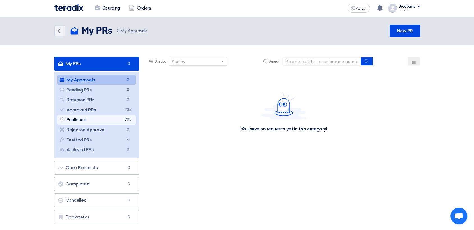
click at [116, 115] on link "Published Published 903" at bounding box center [96, 120] width 79 height 10
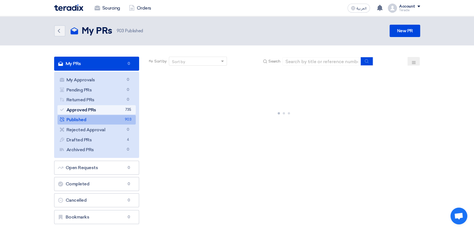
click at [114, 113] on link "Approved PRs Approved PRs 735" at bounding box center [96, 110] width 79 height 10
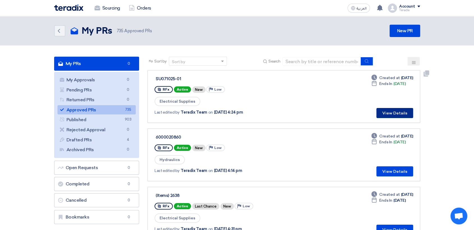
click at [398, 116] on button "View Details" at bounding box center [394, 113] width 37 height 10
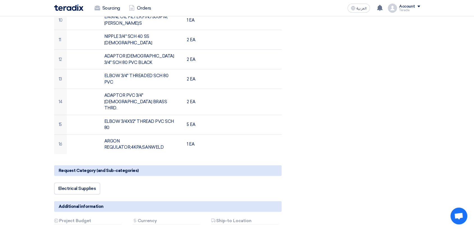
scroll to position [343, 0]
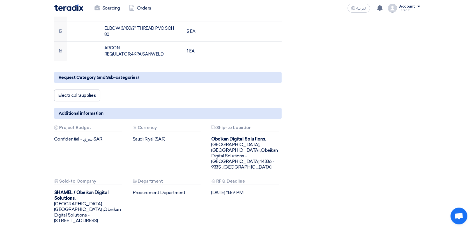
drag, startPoint x: 139, startPoint y: 202, endPoint x: 148, endPoint y: 192, distance: 12.9
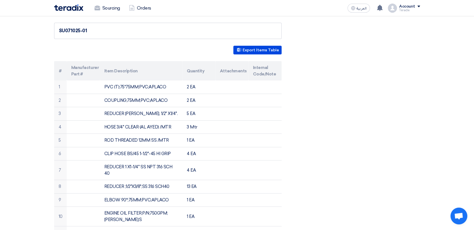
scroll to position [0, 0]
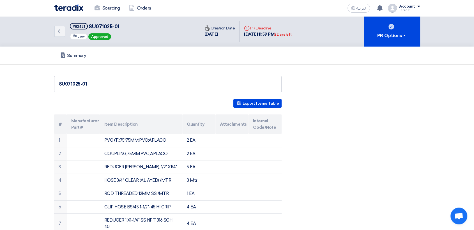
click at [99, 6] on use at bounding box center [97, 7] width 6 height 5
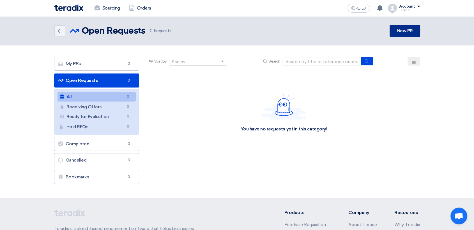
click at [395, 33] on link "New PR" at bounding box center [404, 31] width 30 height 12
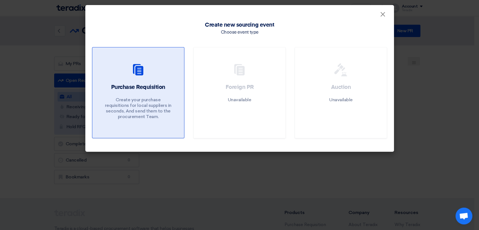
click at [143, 106] on p "Create your purchase requisitions for local suppliers in seconds, And send them…" at bounding box center [137, 108] width 67 height 22
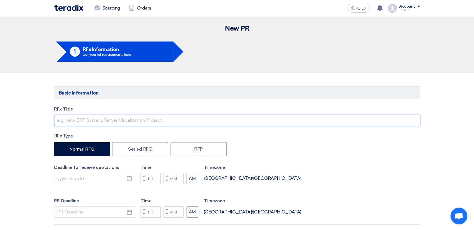
click at [117, 119] on input "text" at bounding box center [237, 120] width 366 height 11
paste input "8000947"
drag, startPoint x: 99, startPoint y: 119, endPoint x: 0, endPoint y: 119, distance: 98.7
paste input "6000020623"
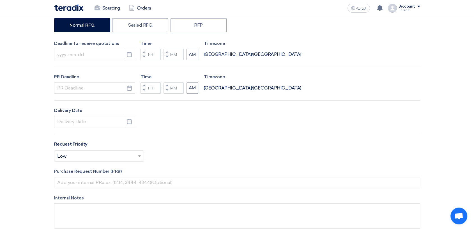
scroll to position [124, 0]
type input "6000020623"
click at [129, 56] on icon "Pick a date" at bounding box center [129, 54] width 6 height 6
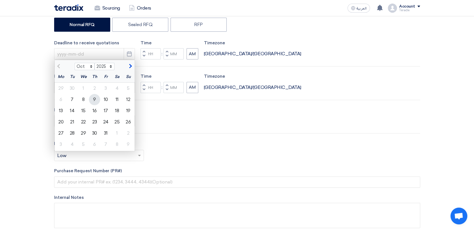
click at [93, 101] on div "9" at bounding box center [94, 99] width 11 height 11
type input "[DATE]"
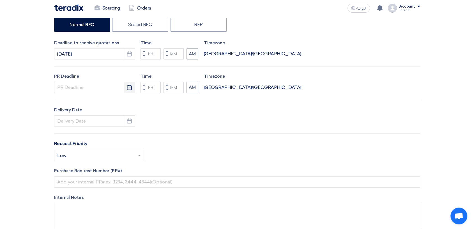
click at [129, 88] on icon "Pick a date" at bounding box center [129, 88] width 6 height 6
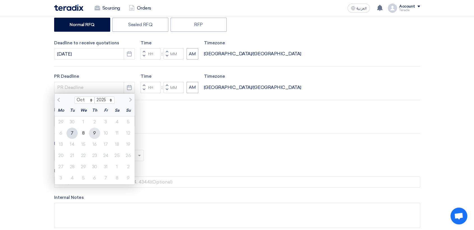
click at [95, 132] on div "9" at bounding box center [94, 133] width 11 height 11
type input "[DATE]"
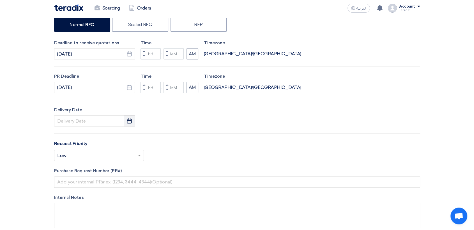
click at [126, 123] on button "Pick a date" at bounding box center [129, 120] width 11 height 11
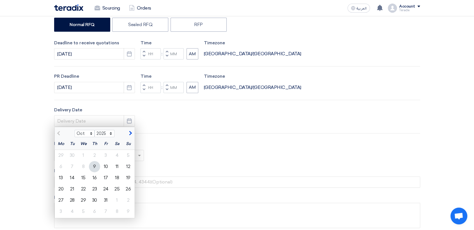
drag, startPoint x: 95, startPoint y: 170, endPoint x: 108, endPoint y: 159, distance: 17.1
click at [95, 169] on div "9" at bounding box center [94, 166] width 11 height 11
type input "[DATE]"
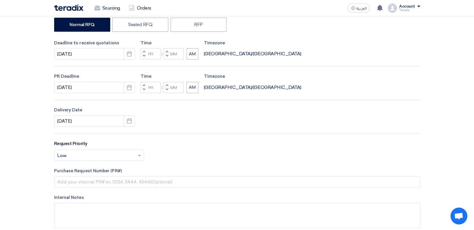
click at [168, 58] on button "Decrement minutes" at bounding box center [166, 56] width 7 height 7
type input "11"
type input "59"
click at [167, 91] on button "Decrement minutes" at bounding box center [166, 89] width 7 height 7
type input "11"
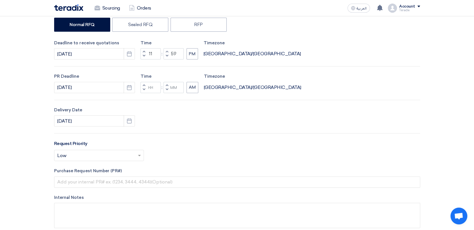
type input "59"
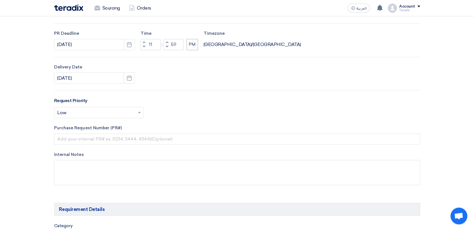
scroll to position [218, 0]
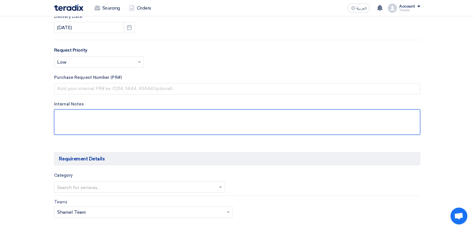
click at [161, 122] on textarea at bounding box center [237, 121] width 366 height 25
paste textarea "[PERSON_NAME] [EMAIL_ADDRESS][DOMAIN_NAME] Arabian Pipes Company"
click at [122, 113] on textarea at bounding box center [237, 121] width 366 height 25
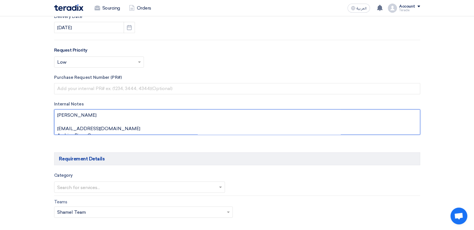
paste textarea "Purchasing Specialist"
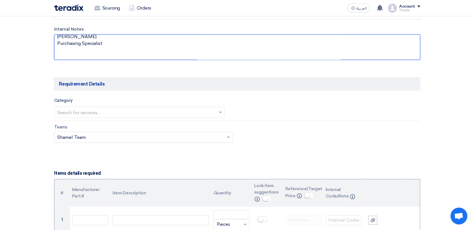
scroll to position [312, 0]
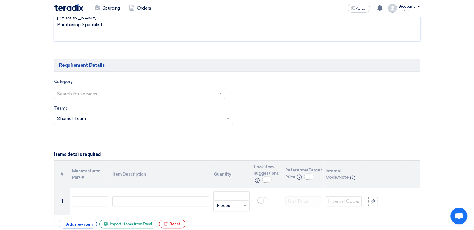
type textarea "[PERSON_NAME] Purchasing Specialist [EMAIL_ADDRESS][DOMAIN_NAME] Arabian Pipes …"
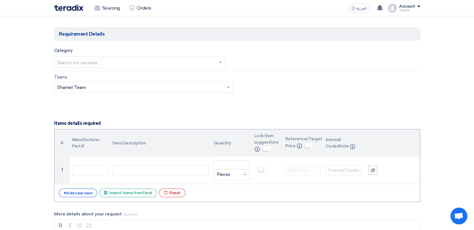
click at [143, 58] on input "text" at bounding box center [136, 62] width 159 height 9
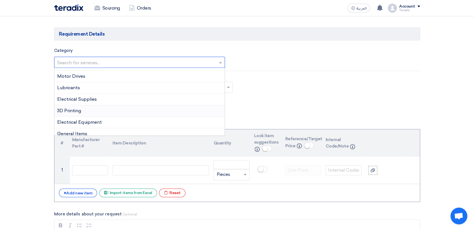
scroll to position [93, 0]
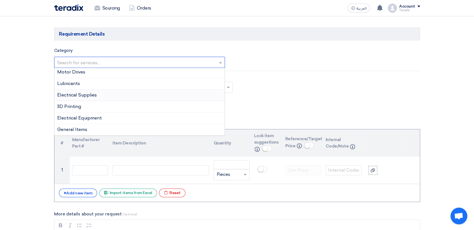
click at [103, 98] on div "Electrical Supplies" at bounding box center [139, 94] width 170 height 11
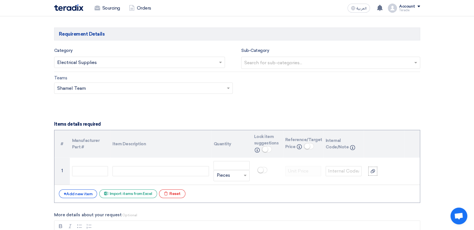
click at [114, 64] on input "text" at bounding box center [136, 62] width 159 height 9
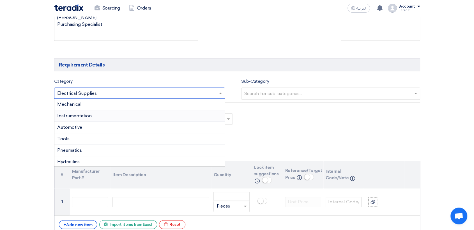
scroll to position [280, 0]
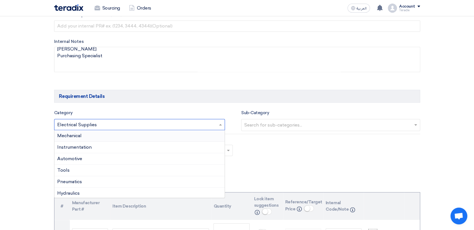
click at [101, 134] on div "Mechanical" at bounding box center [139, 135] width 170 height 11
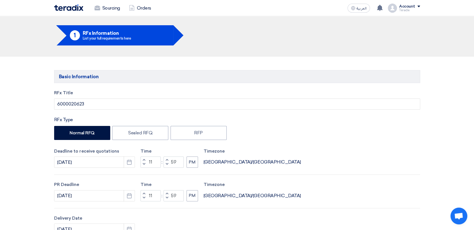
scroll to position [0, 0]
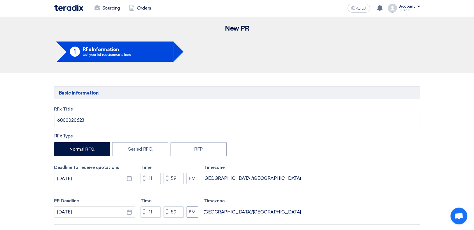
click at [113, 126] on div "RFx Title 6000020623 RFx Type Normal RFQ Sealed RFQ RFP Deadline to receive quo…" at bounding box center [237, 233] width 374 height 255
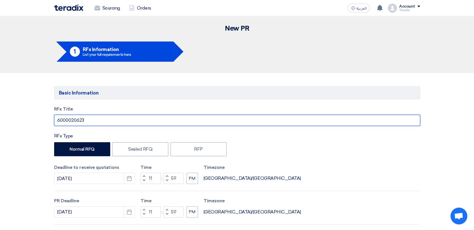
click at [115, 118] on input "6000020623" at bounding box center [237, 120] width 366 height 11
paste input "BEARING"
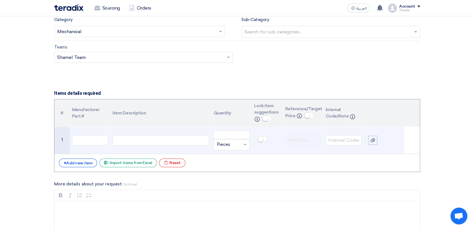
scroll to position [374, 0]
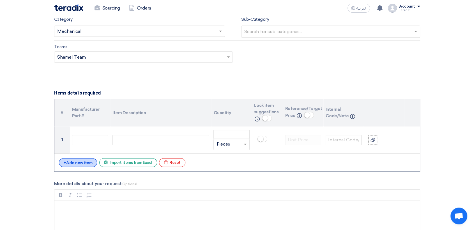
type input "6000020623 -BEARING"
click at [85, 163] on div "+ Add new item" at bounding box center [78, 162] width 38 height 9
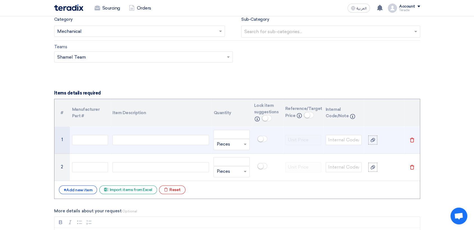
click at [153, 138] on div at bounding box center [160, 140] width 96 height 10
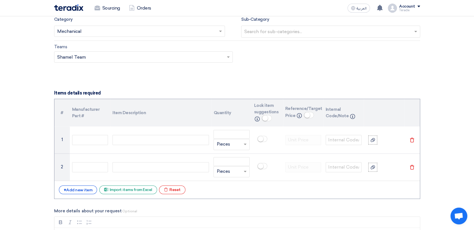
paste div
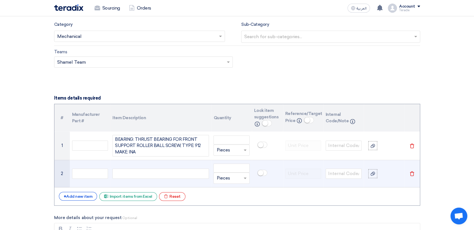
click at [186, 173] on div at bounding box center [160, 174] width 96 height 10
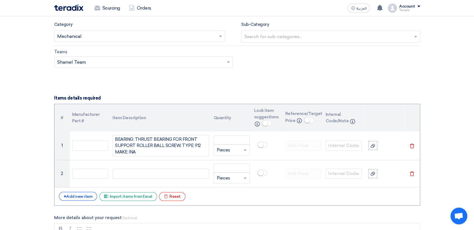
paste div
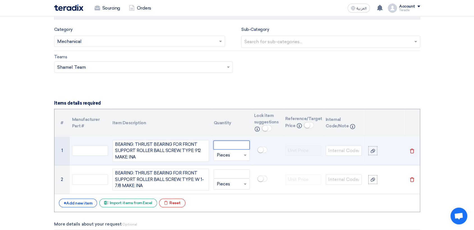
click at [239, 141] on input "number" at bounding box center [231, 144] width 36 height 9
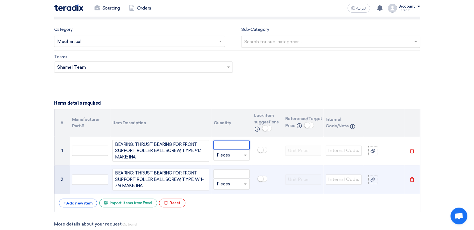
paste input "5"
type input "5"
click at [234, 170] on input "number" at bounding box center [231, 173] width 36 height 9
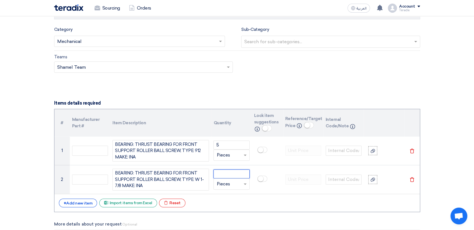
paste input "5"
type input "5"
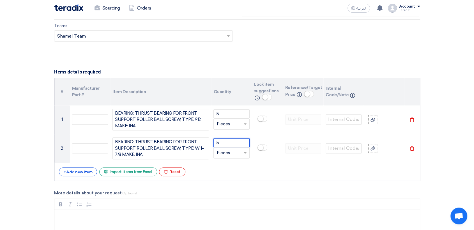
scroll to position [551, 0]
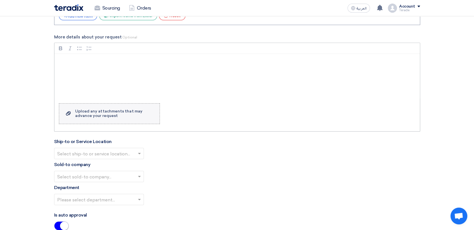
click at [119, 109] on div "Upload any attachments that may advance your request" at bounding box center [114, 113] width 79 height 9
click at [0, 0] on input "Upload a file Upload any attachments that may advance your request" at bounding box center [0, 0] width 0 height 0
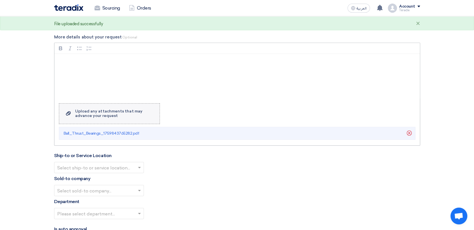
click at [126, 114] on div "Upload any attachments that may advance your request" at bounding box center [114, 113] width 79 height 9
click at [0, 0] on input "Upload a file Upload any attachments that may advance your request" at bounding box center [0, 0] width 0 height 0
drag, startPoint x: 126, startPoint y: 114, endPoint x: 285, endPoint y: 56, distance: 169.4
click at [285, 56] on div "Rich Text Editor, main" at bounding box center [236, 76] width 365 height 45
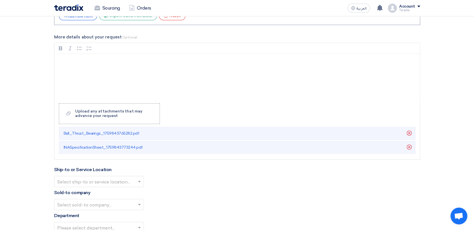
drag, startPoint x: 118, startPoint y: 179, endPoint x: 118, endPoint y: 182, distance: 3.4
click at [118, 179] on input "text" at bounding box center [96, 181] width 78 height 9
click at [117, 190] on div "Obeikan Digital Solutions" at bounding box center [98, 192] width 89 height 11
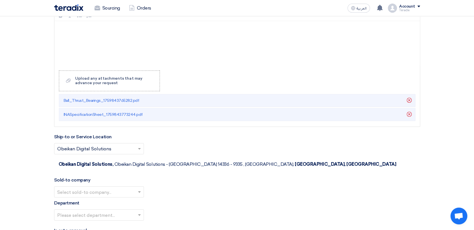
scroll to position [613, 0]
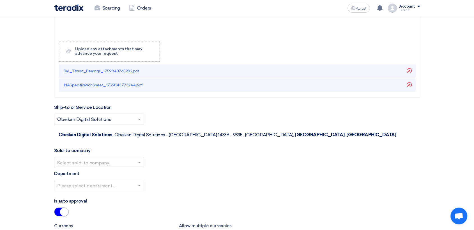
click at [122, 158] on input "text" at bounding box center [96, 162] width 78 height 9
click at [124, 171] on span "SHAMEL / Obeikan Digital Solutions" at bounding box center [96, 173] width 78 height 5
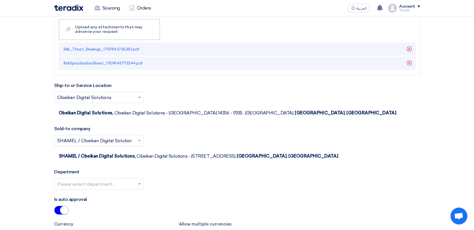
scroll to position [644, 0]
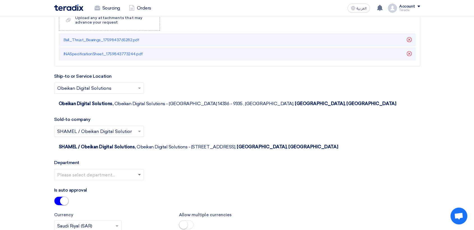
click at [139, 174] on span at bounding box center [139, 175] width 3 height 2
drag, startPoint x: 139, startPoint y: 155, endPoint x: 137, endPoint y: 151, distance: 4.7
click at [139, 180] on div "Procurement Department" at bounding box center [98, 185] width 89 height 11
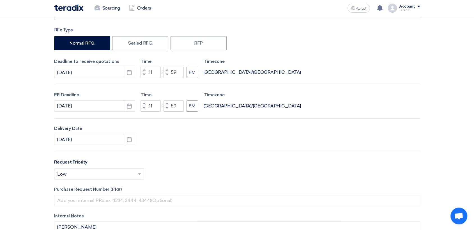
scroll to position [0, 0]
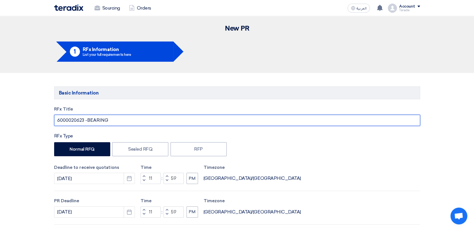
drag, startPoint x: 66, startPoint y: 113, endPoint x: 0, endPoint y: 113, distance: 66.2
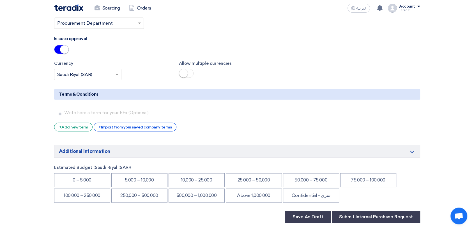
scroll to position [872, 0]
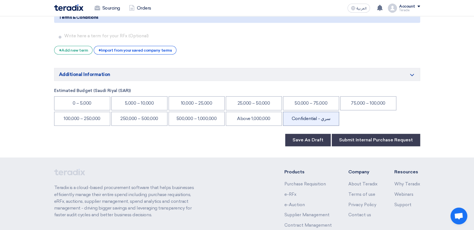
click at [312, 112] on li "Confidential - سري" at bounding box center [311, 119] width 56 height 14
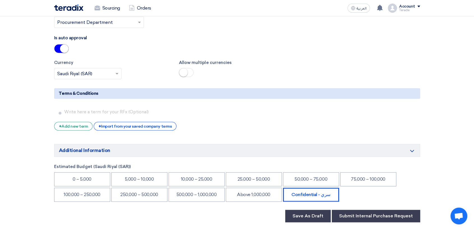
scroll to position [841, 0]
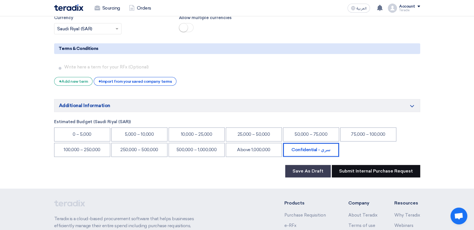
click at [397, 165] on button "Submit Internal Purchase Request" at bounding box center [376, 171] width 88 height 12
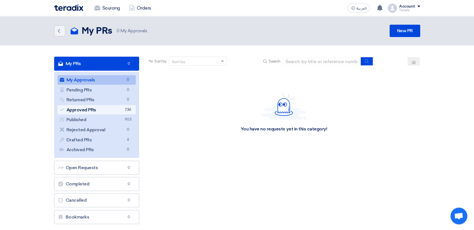
click at [111, 112] on link "Approved PRs Approved PRs 736" at bounding box center [96, 110] width 79 height 10
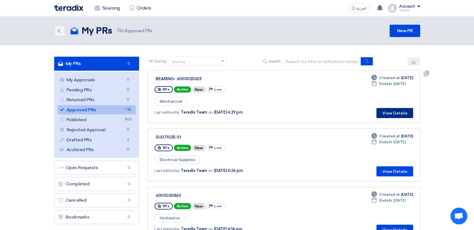
click at [393, 115] on button "View Details" at bounding box center [394, 113] width 37 height 10
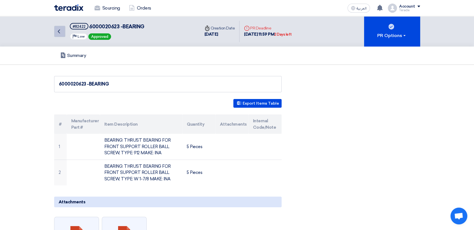
click at [62, 30] on link "Back" at bounding box center [59, 31] width 11 height 11
